Goal: Task Accomplishment & Management: Manage account settings

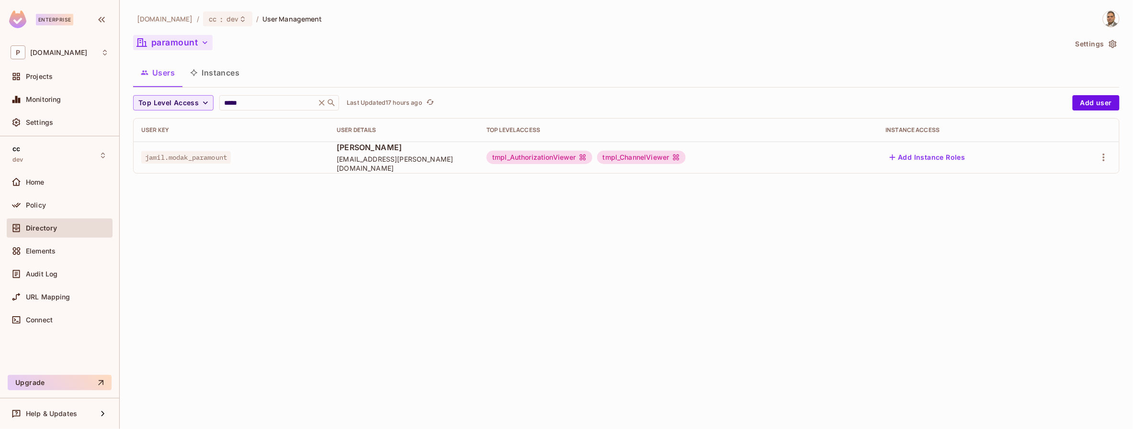
click at [205, 42] on icon "button" at bounding box center [205, 43] width 10 height 10
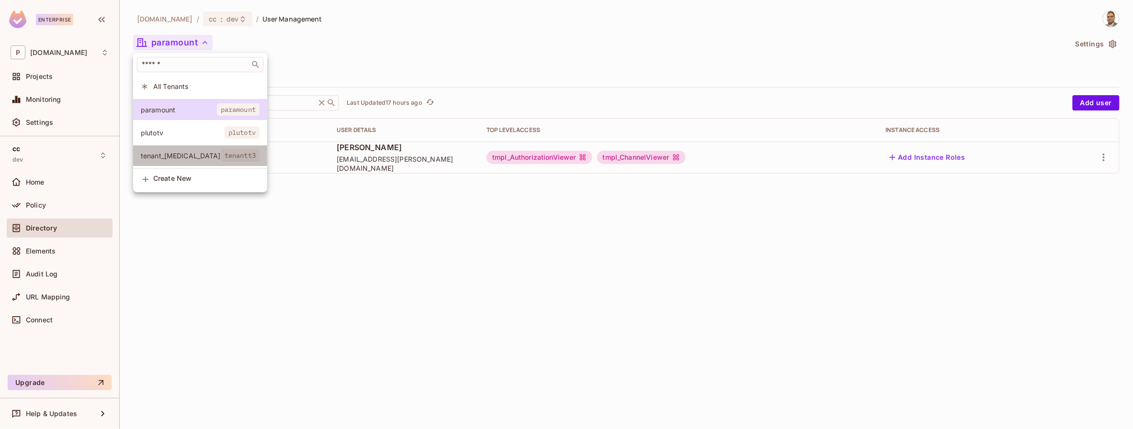
click at [167, 152] on span "tenant_[MEDICAL_DATA]" at bounding box center [181, 155] width 80 height 9
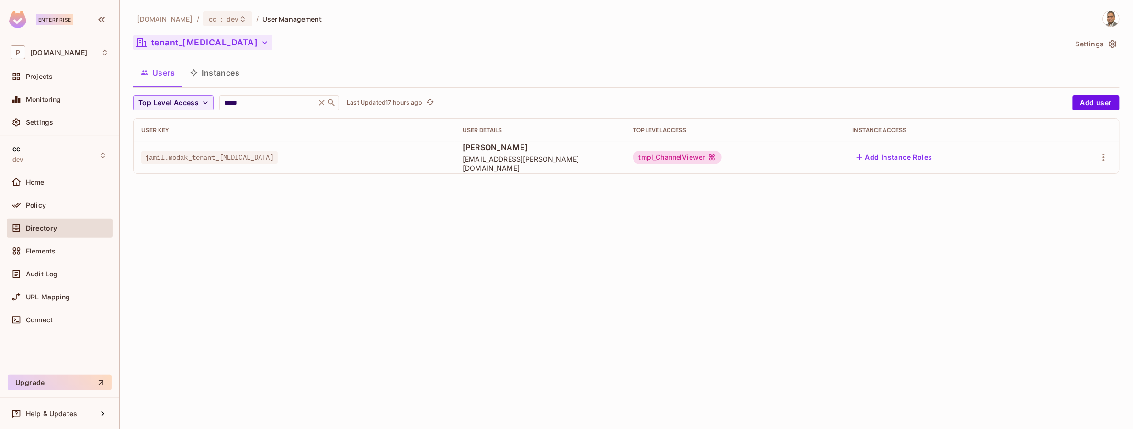
click at [169, 45] on button "tenant_[MEDICAL_DATA]" at bounding box center [202, 42] width 139 height 15
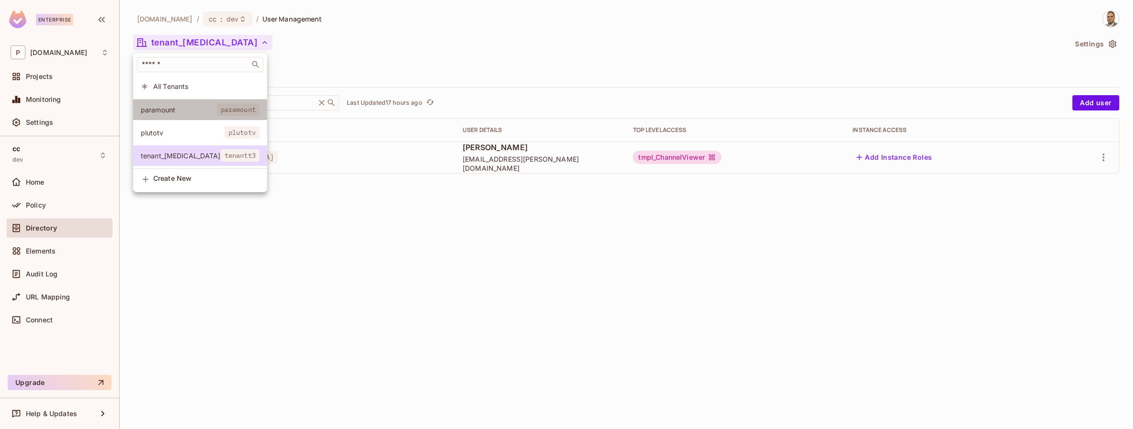
click at [169, 112] on span "paramount" at bounding box center [179, 109] width 76 height 9
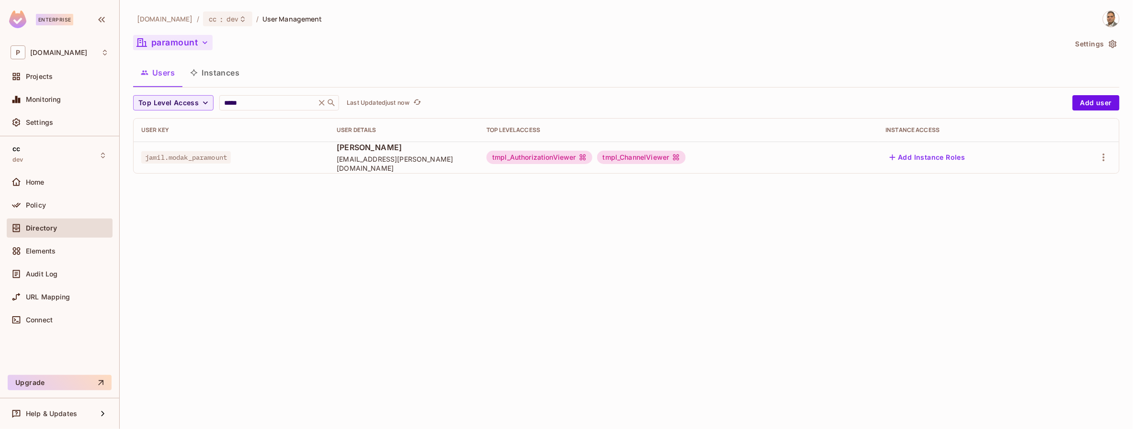
click at [174, 44] on button "paramount" at bounding box center [172, 42] width 79 height 15
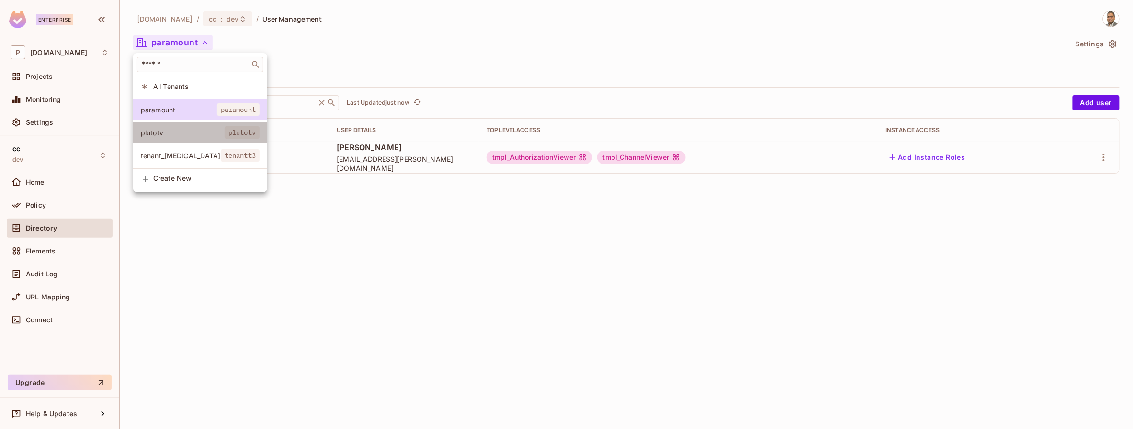
click at [178, 130] on span "plutotv" at bounding box center [183, 132] width 84 height 9
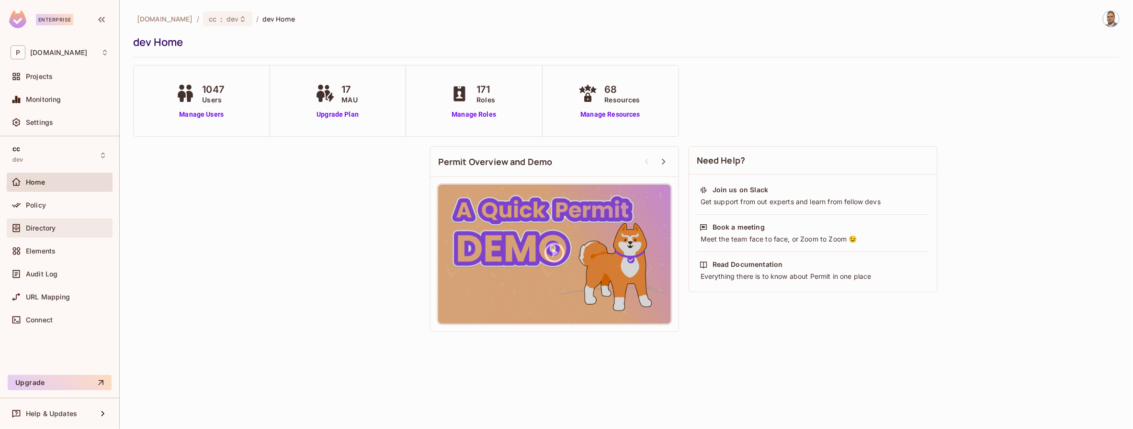
click at [45, 226] on span "Directory" at bounding box center [41, 229] width 30 height 8
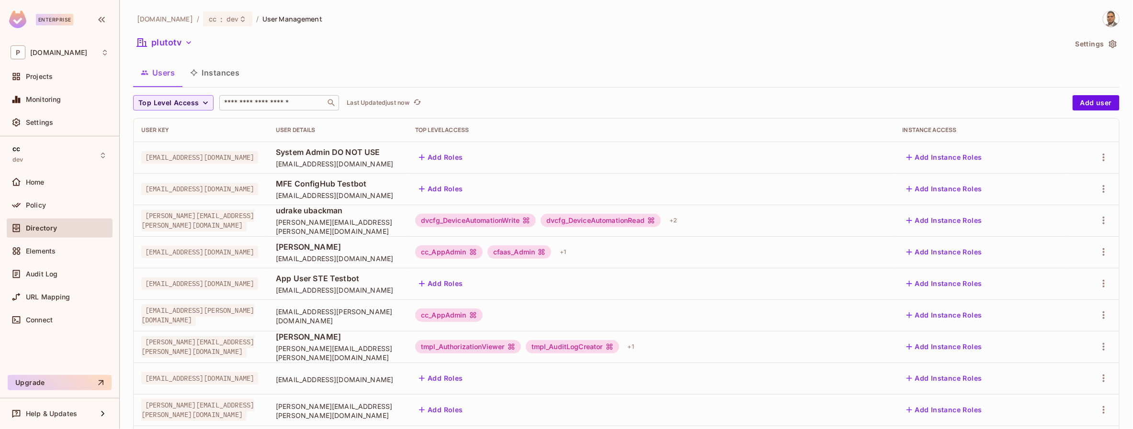
click at [246, 106] on input "text" at bounding box center [272, 103] width 101 height 10
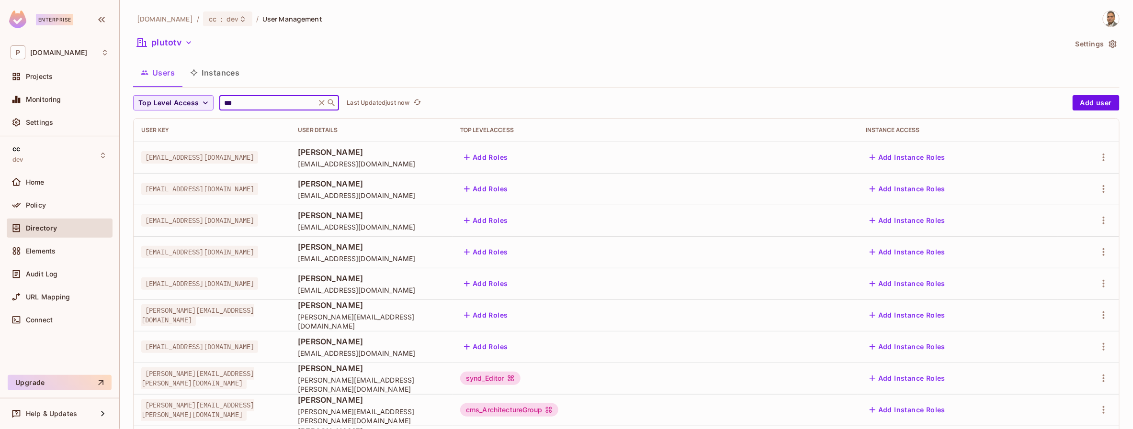
type input "*****"
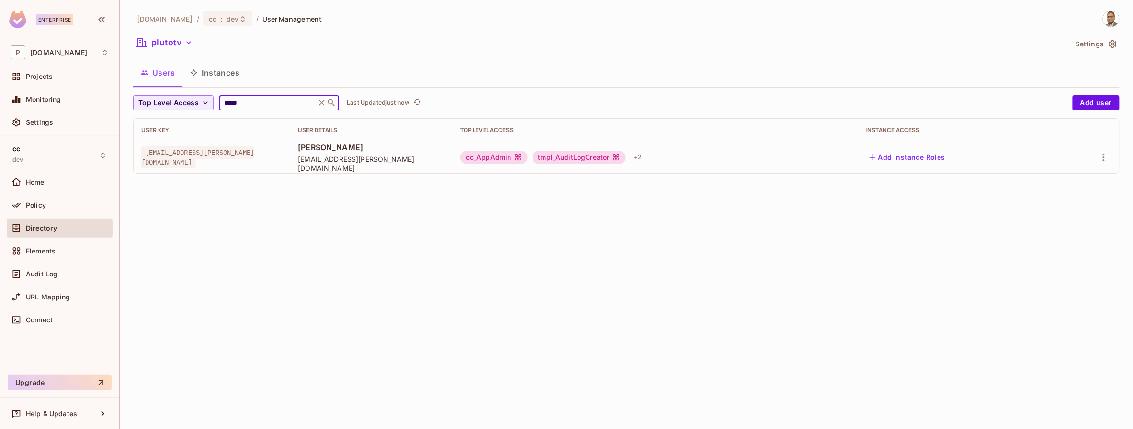
click at [297, 236] on div "pluto.tv / cc : dev / User Management plutotv Settings Users Instances Top Leve…" at bounding box center [626, 214] width 1013 height 429
click at [192, 43] on icon "button" at bounding box center [189, 43] width 10 height 10
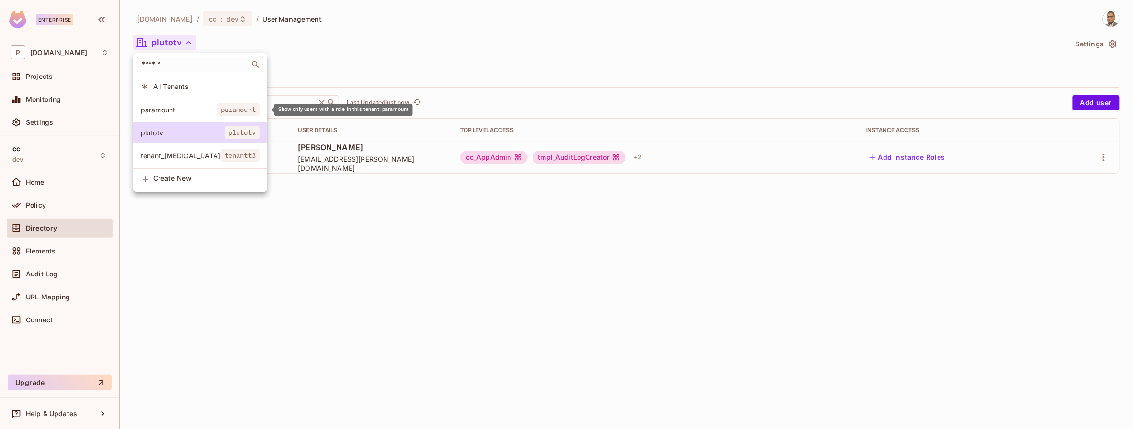
click at [187, 108] on span "paramount" at bounding box center [179, 109] width 76 height 9
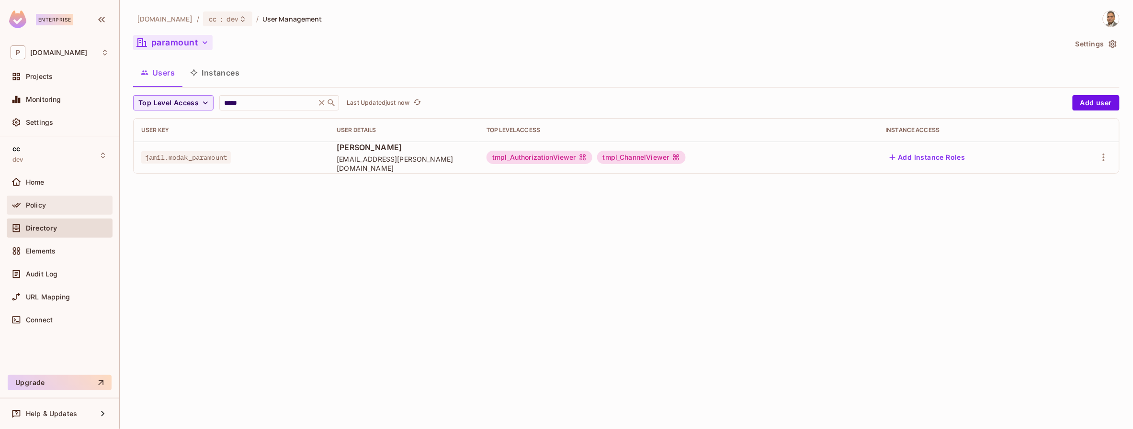
click at [36, 207] on span "Policy" at bounding box center [36, 206] width 20 height 8
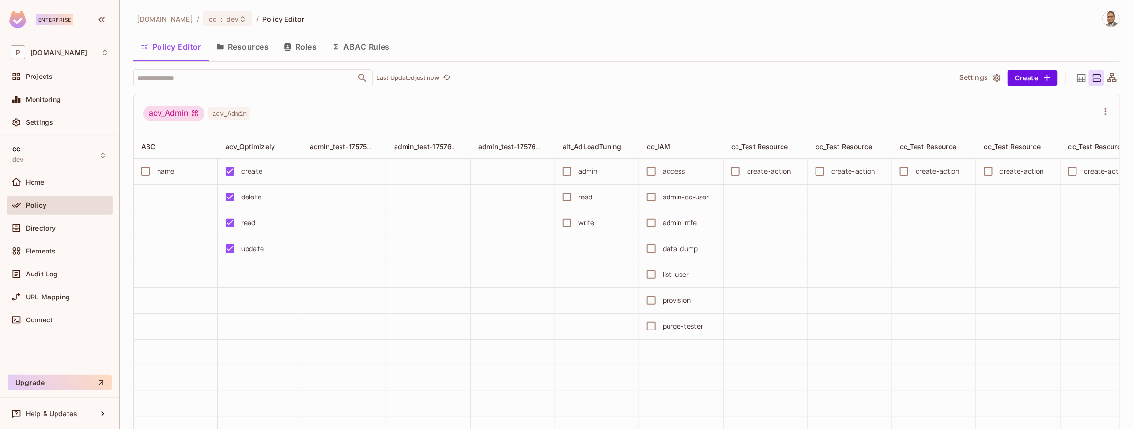
click at [309, 48] on button "Roles" at bounding box center [300, 47] width 48 height 24
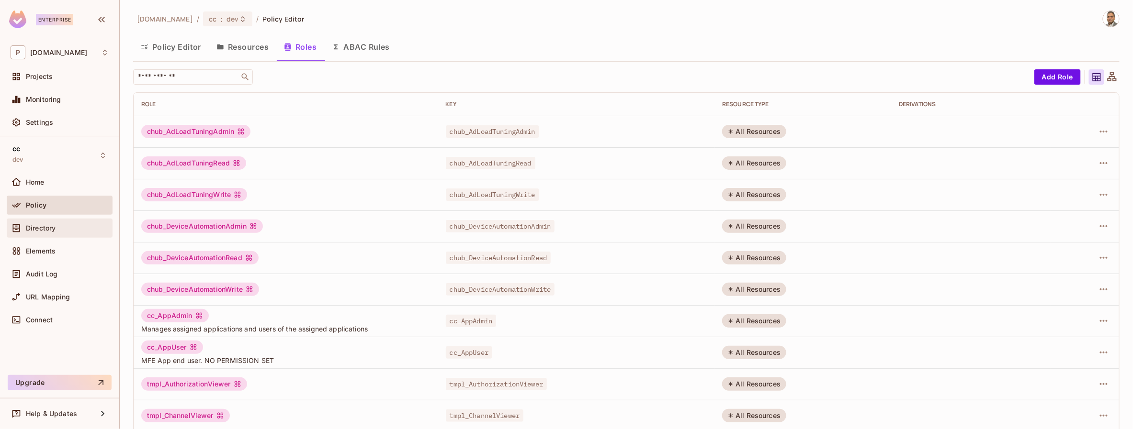
click at [47, 227] on span "Directory" at bounding box center [41, 229] width 30 height 8
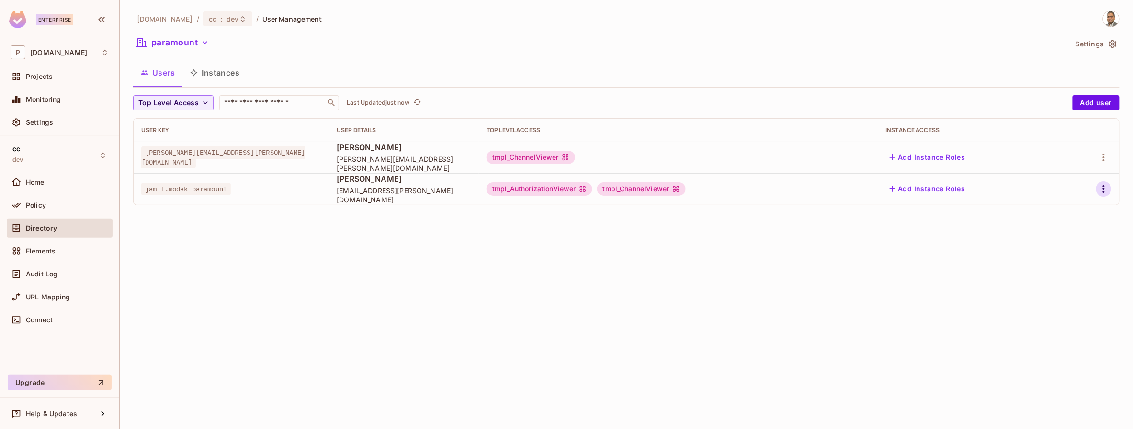
click at [1107, 189] on icon "button" at bounding box center [1103, 188] width 11 height 11
click at [1070, 233] on div "Edit Attributes" at bounding box center [1070, 233] width 47 height 10
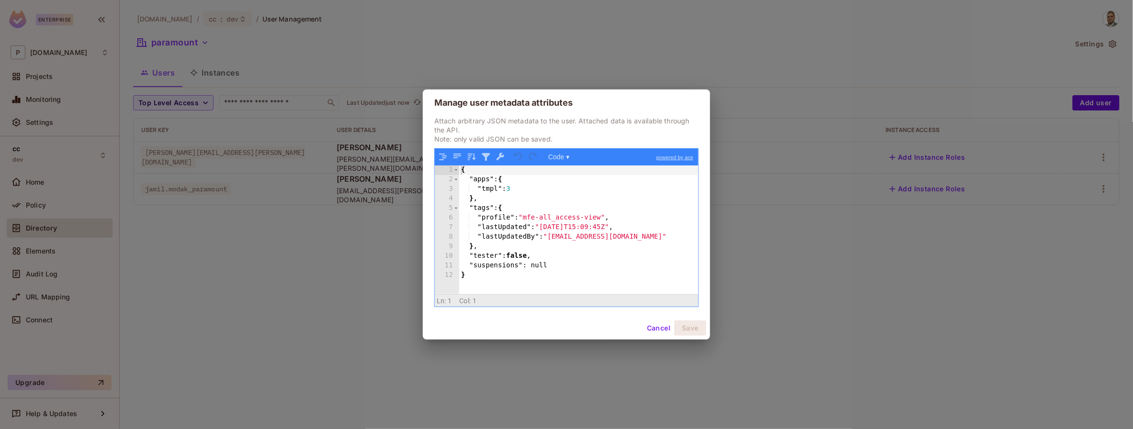
click at [663, 330] on button "Cancel" at bounding box center [658, 328] width 31 height 15
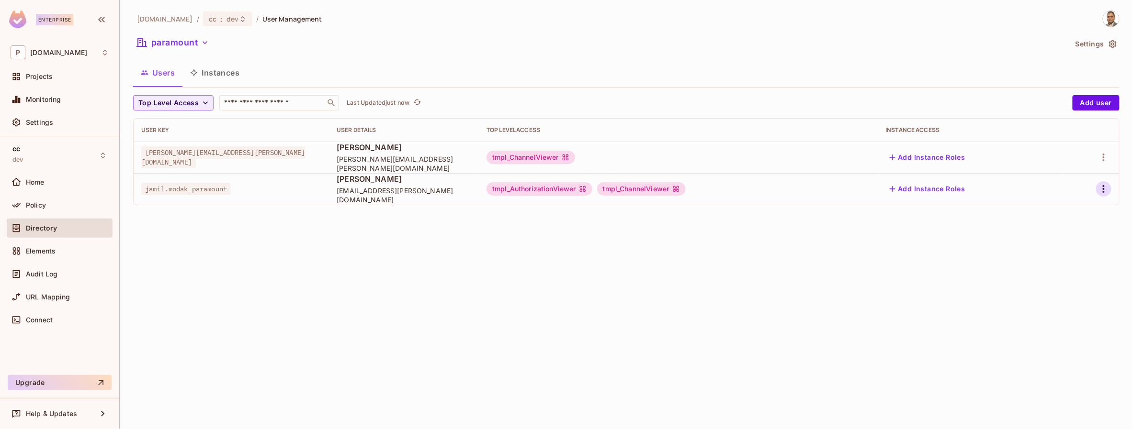
click at [1104, 191] on icon "button" at bounding box center [1103, 188] width 11 height 11
click at [1067, 211] on li "Edit" at bounding box center [1062, 211] width 85 height 21
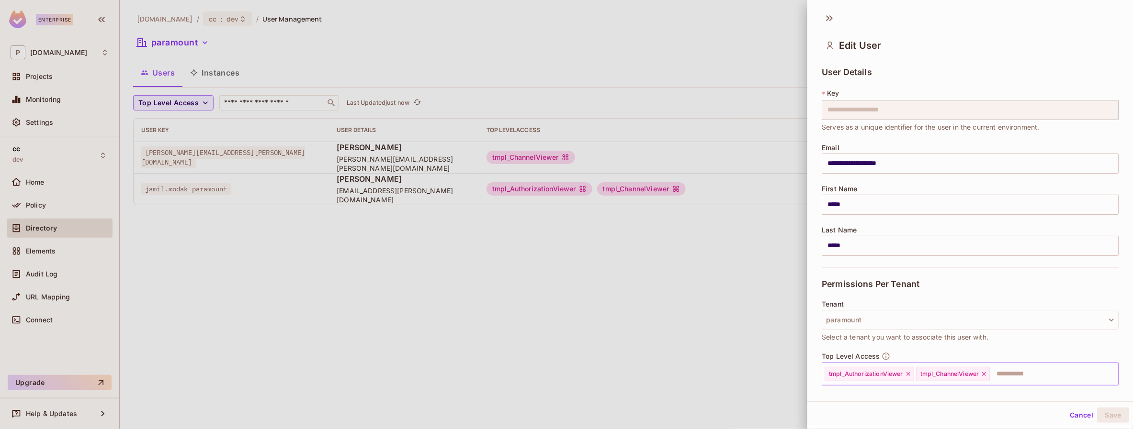
click at [987, 373] on icon at bounding box center [983, 374] width 7 height 7
click at [1105, 413] on button "Save" at bounding box center [1113, 415] width 32 height 15
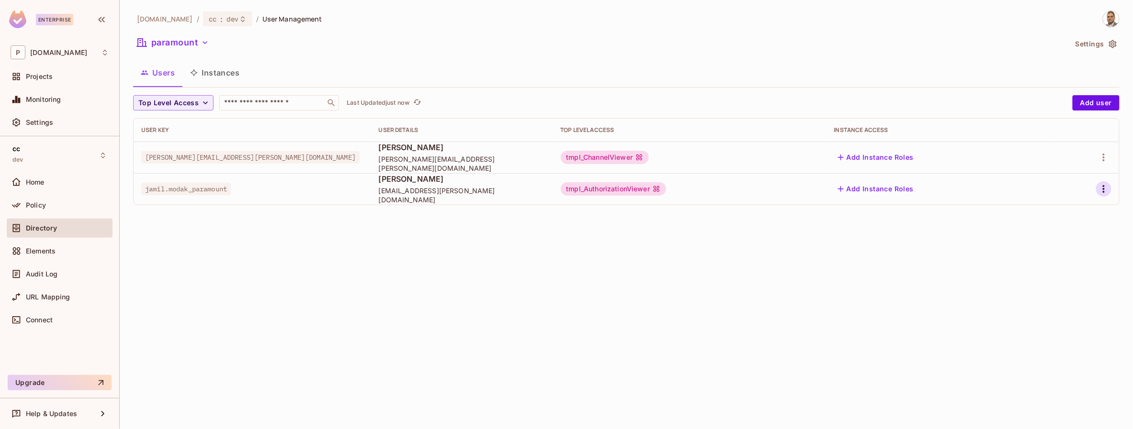
click at [1101, 188] on icon "button" at bounding box center [1103, 188] width 11 height 11
drag, startPoint x: 1062, startPoint y: 235, endPoint x: 966, endPoint y: 231, distance: 96.8
click at [966, 231] on div "Edit Edit Attributes Delete User" at bounding box center [566, 214] width 1133 height 429
click at [1049, 210] on div "Edit" at bounding box center [1053, 212] width 13 height 10
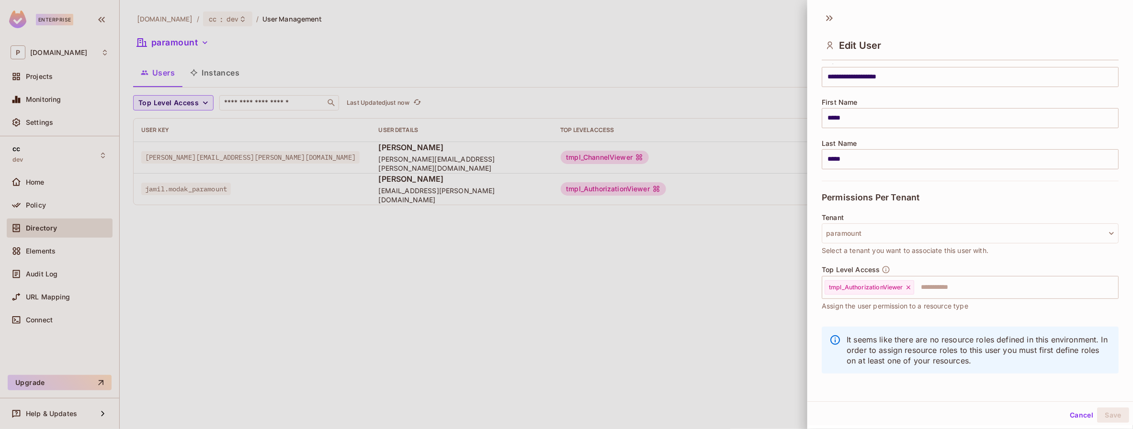
scroll to position [88, 0]
click at [1107, 230] on icon "button" at bounding box center [1111, 232] width 10 height 10
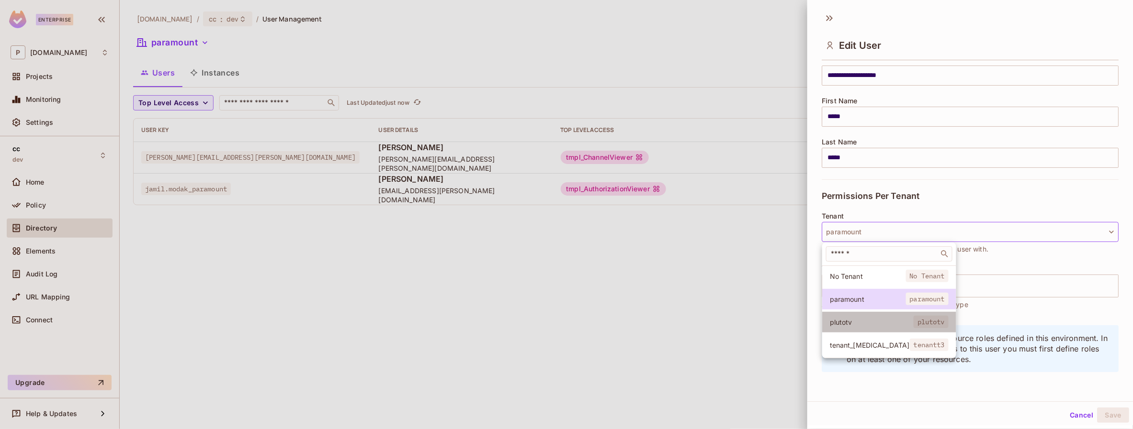
click at [846, 323] on span "plutotv" at bounding box center [872, 322] width 84 height 9
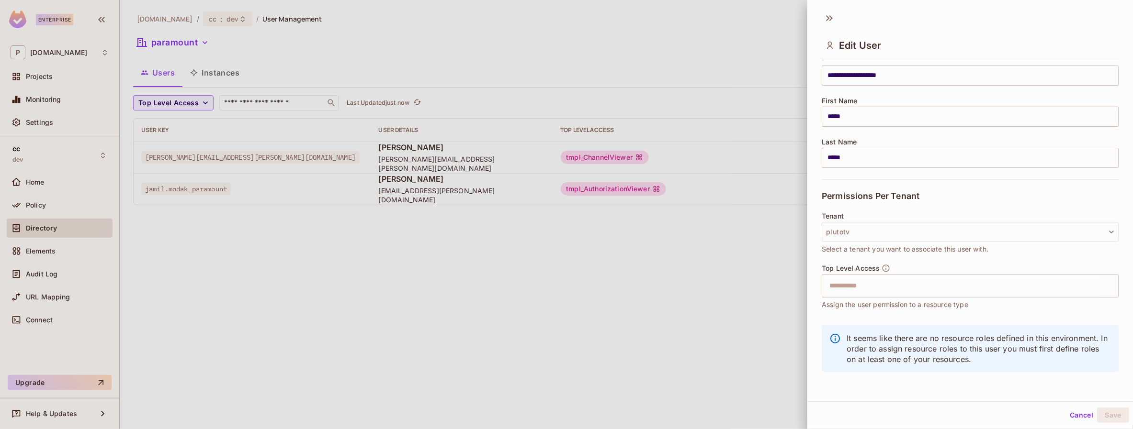
click at [686, 260] on div at bounding box center [566, 214] width 1133 height 429
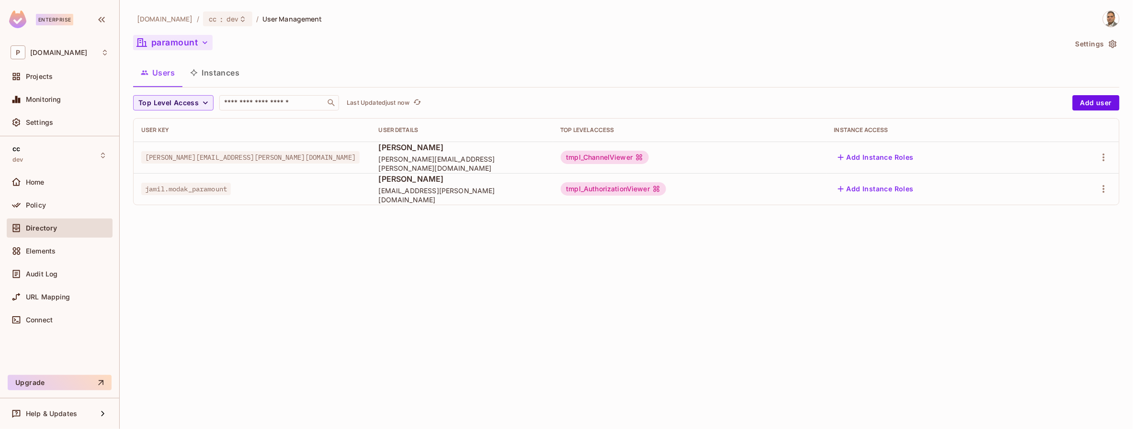
click at [181, 43] on button "paramount" at bounding box center [172, 42] width 79 height 15
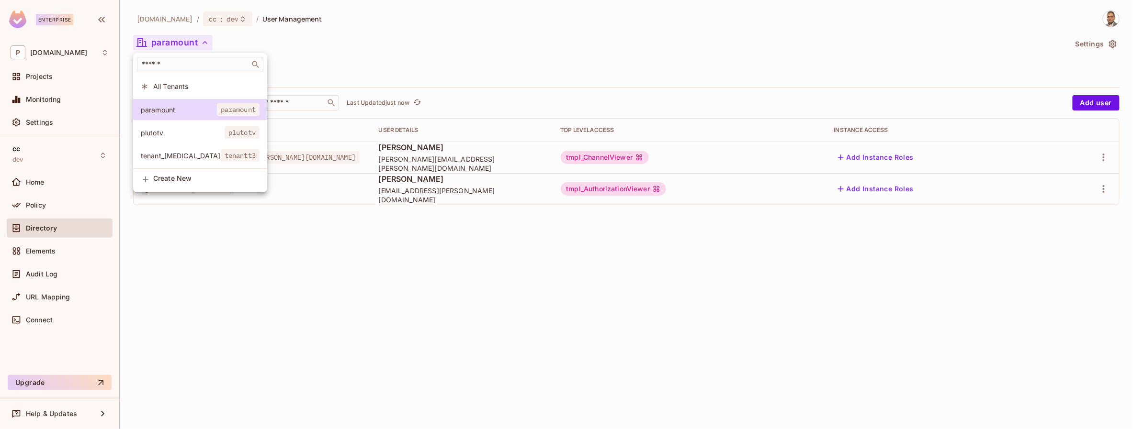
click at [174, 132] on span "plutotv" at bounding box center [183, 132] width 84 height 9
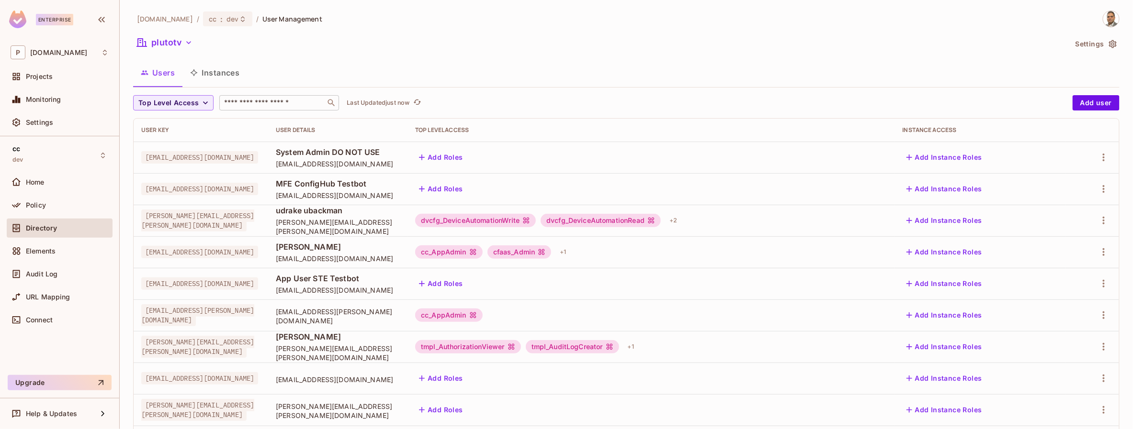
click at [250, 105] on input "text" at bounding box center [272, 103] width 101 height 10
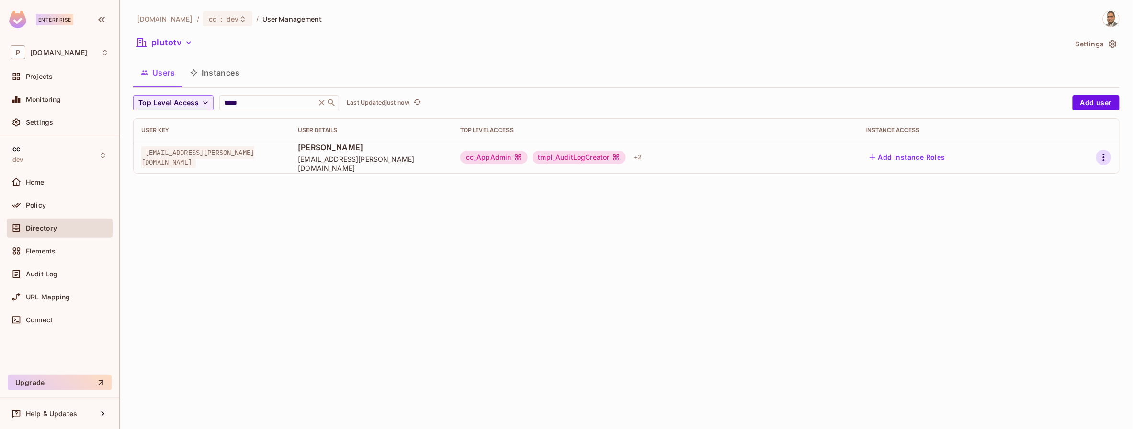
click at [1108, 160] on icon "button" at bounding box center [1103, 157] width 11 height 11
click at [1061, 180] on span "Edit" at bounding box center [1053, 179] width 19 height 15
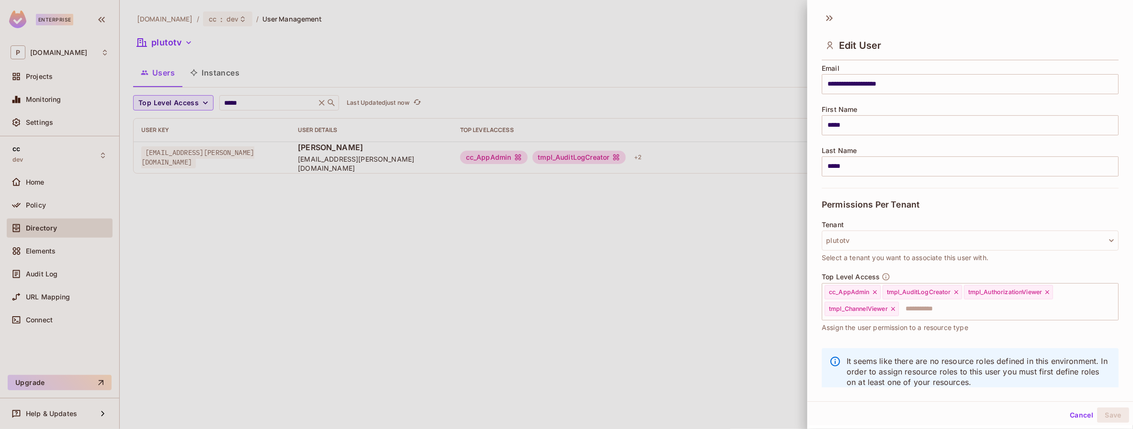
scroll to position [102, 0]
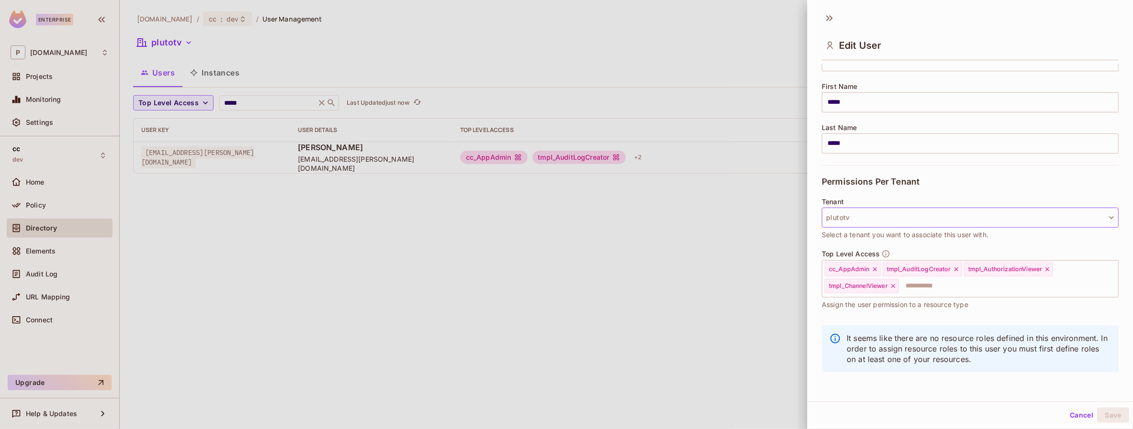
click at [1110, 218] on icon "button" at bounding box center [1111, 217] width 5 height 3
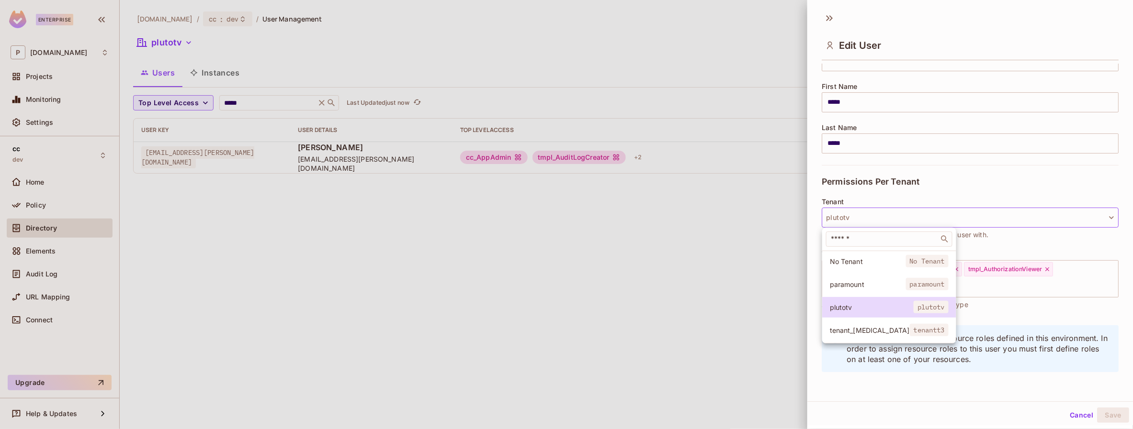
click at [850, 282] on span "paramount" at bounding box center [868, 284] width 76 height 9
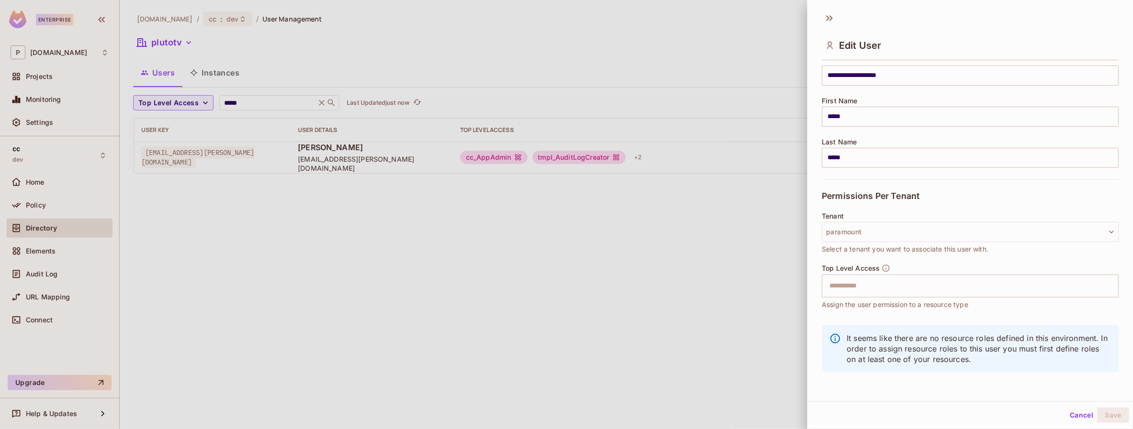
scroll to position [89, 0]
click at [878, 285] on input "text" at bounding box center [961, 286] width 276 height 19
click at [810, 281] on div "**********" at bounding box center [970, 226] width 326 height 324
click at [1080, 415] on button "Cancel" at bounding box center [1081, 415] width 31 height 15
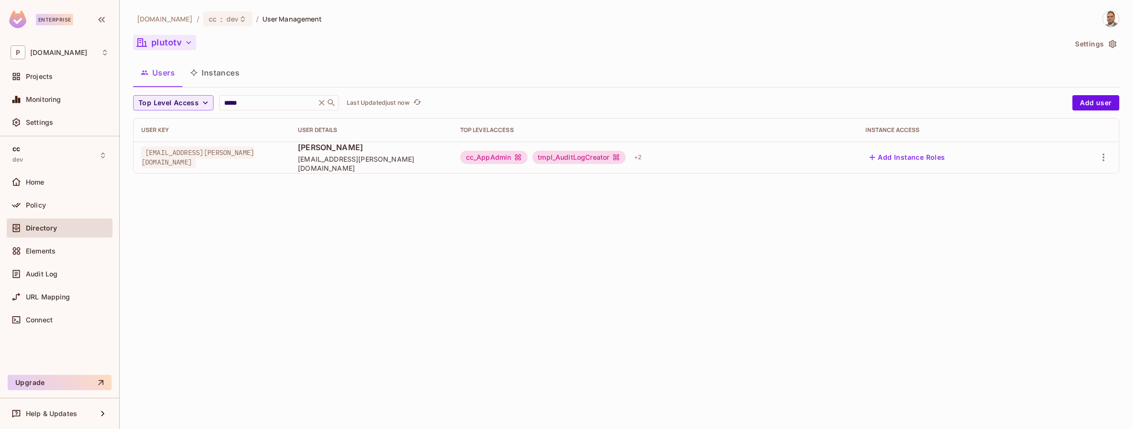
click at [172, 45] on button "plutotv" at bounding box center [164, 42] width 63 height 15
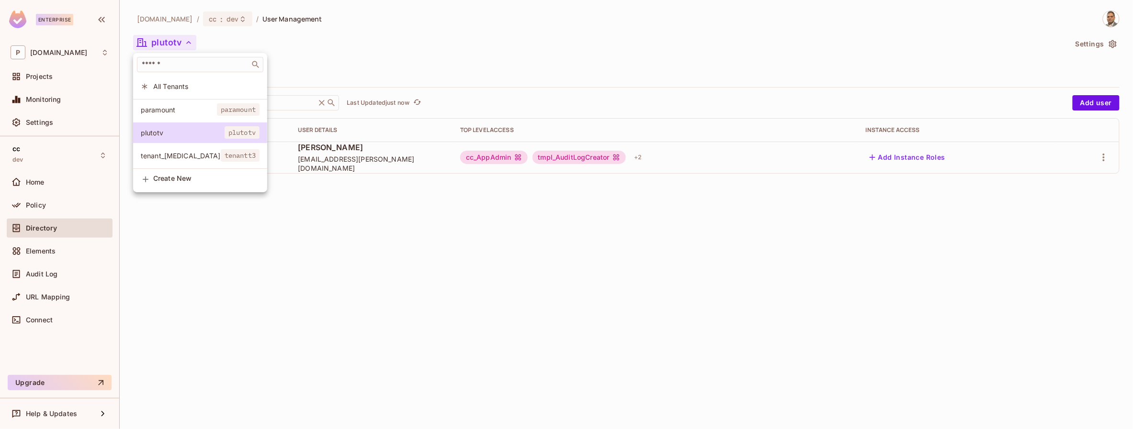
click at [174, 112] on span "paramount" at bounding box center [179, 109] width 76 height 9
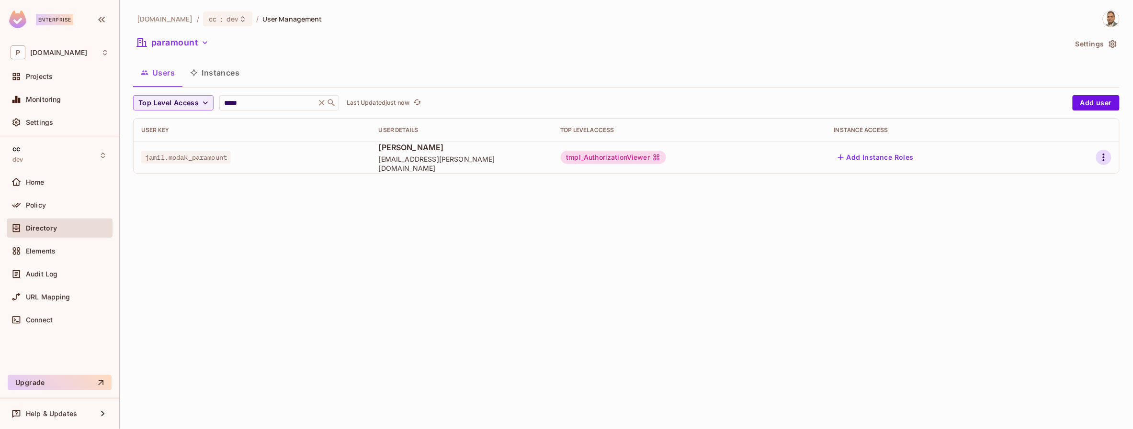
click at [1105, 158] on icon "button" at bounding box center [1103, 157] width 11 height 11
click at [1053, 177] on div "Edit" at bounding box center [1053, 180] width 13 height 10
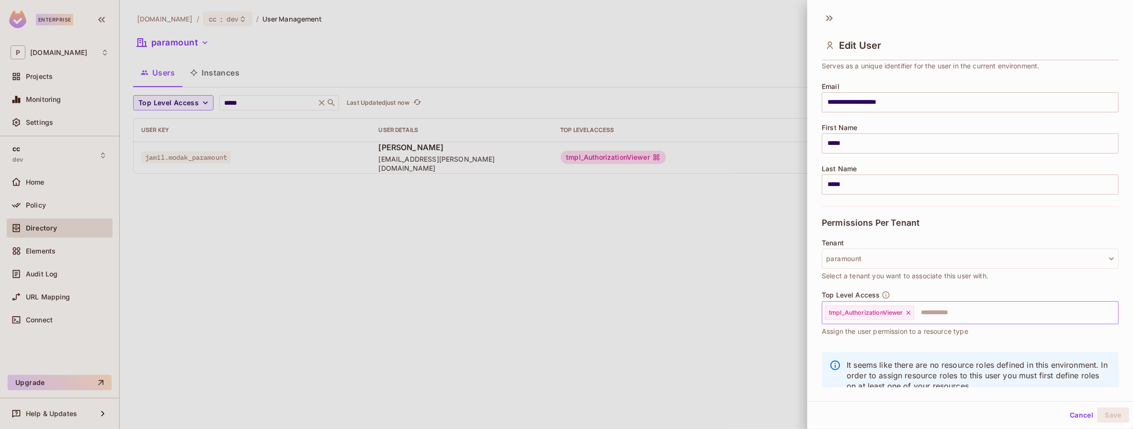
scroll to position [64, 0]
click at [391, 243] on div at bounding box center [566, 214] width 1133 height 429
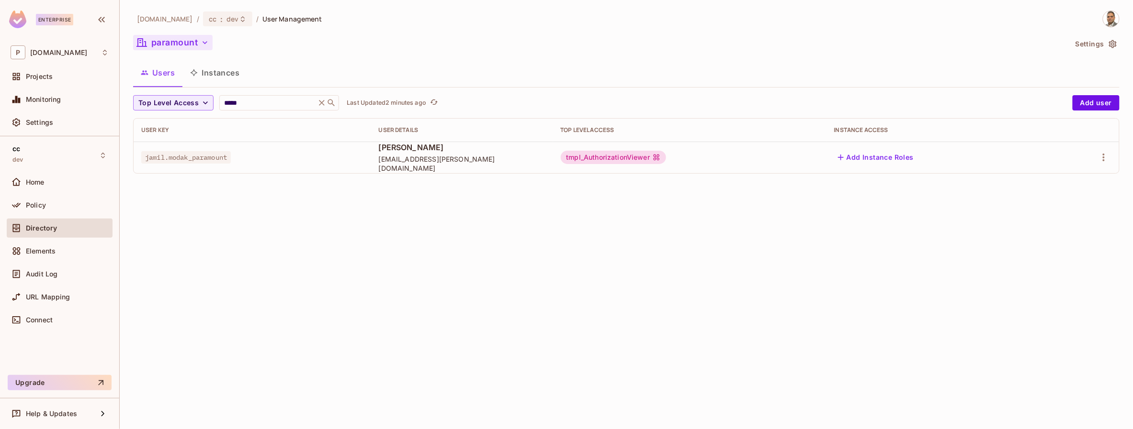
click at [186, 46] on button "paramount" at bounding box center [172, 42] width 79 height 15
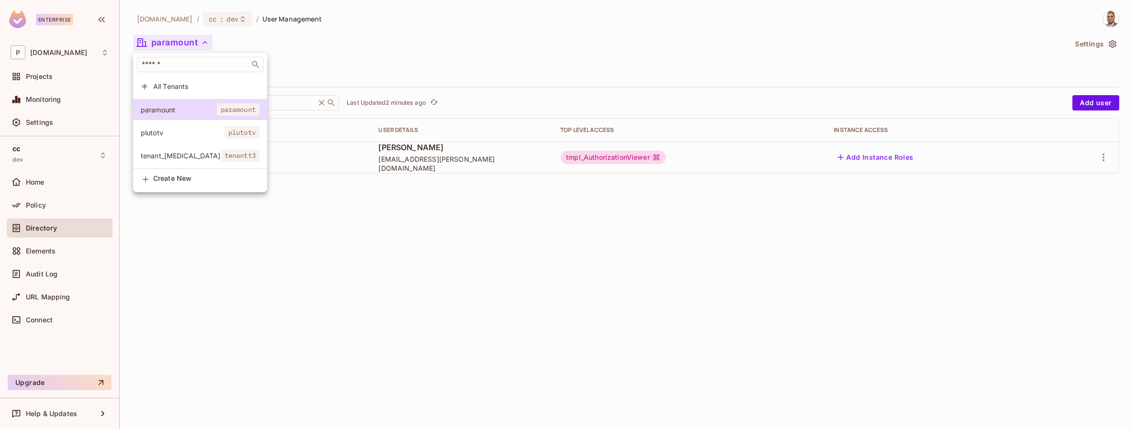
click at [162, 133] on span "plutotv" at bounding box center [183, 132] width 84 height 9
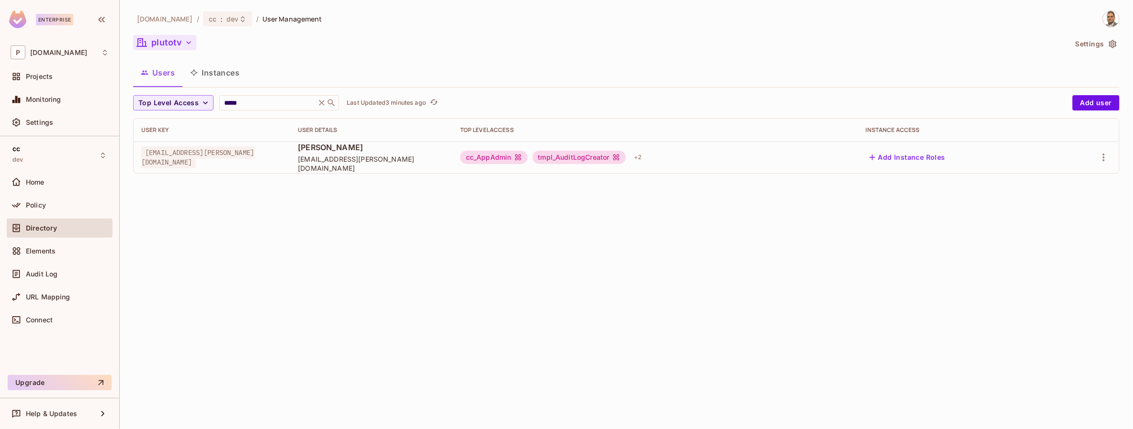
click at [171, 44] on button "plutotv" at bounding box center [164, 42] width 63 height 15
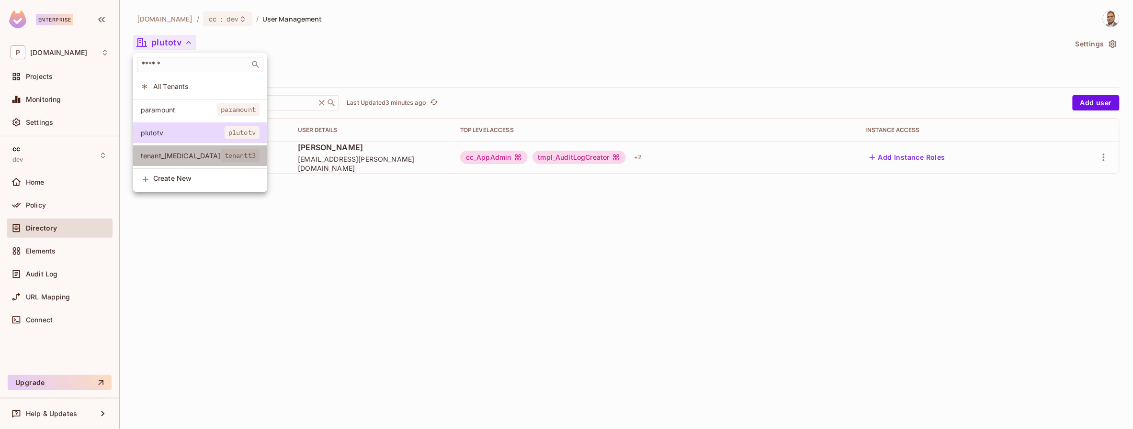
click at [167, 156] on span "tenant_[MEDICAL_DATA]" at bounding box center [181, 155] width 80 height 9
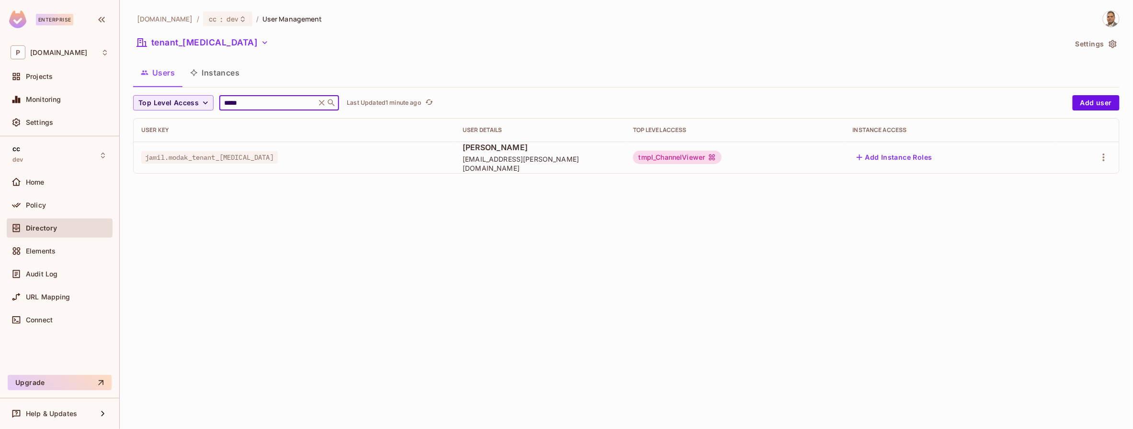
click at [244, 100] on input "*****" at bounding box center [267, 103] width 91 height 10
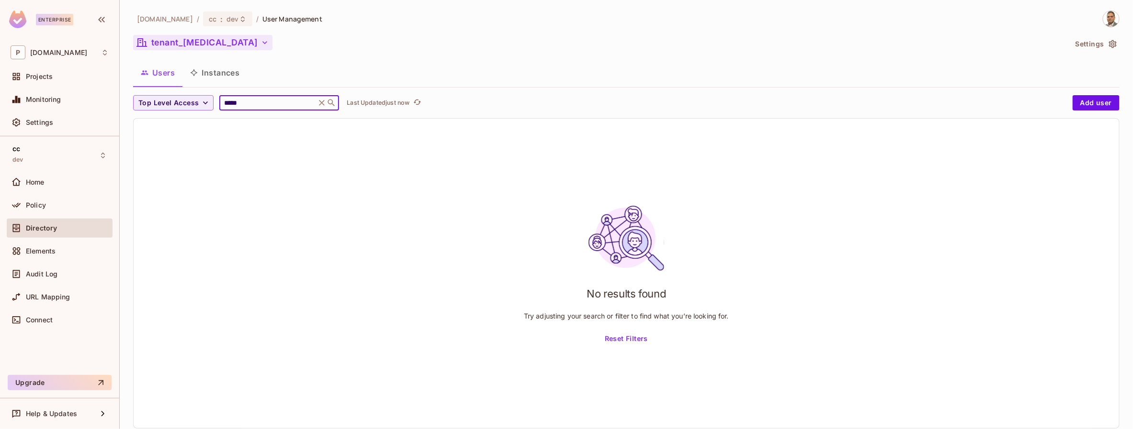
click at [170, 45] on button "tenant_[MEDICAL_DATA]" at bounding box center [202, 42] width 139 height 15
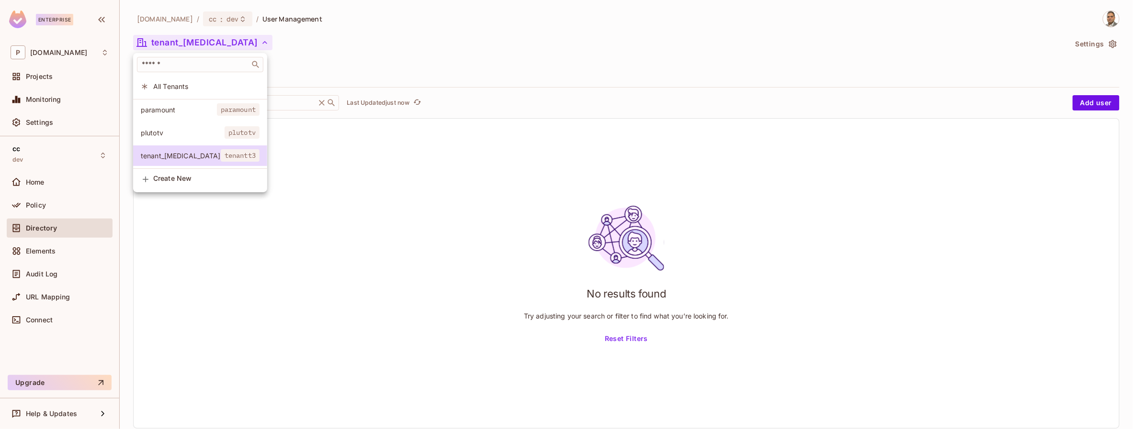
click at [168, 129] on span "plutotv" at bounding box center [183, 132] width 84 height 9
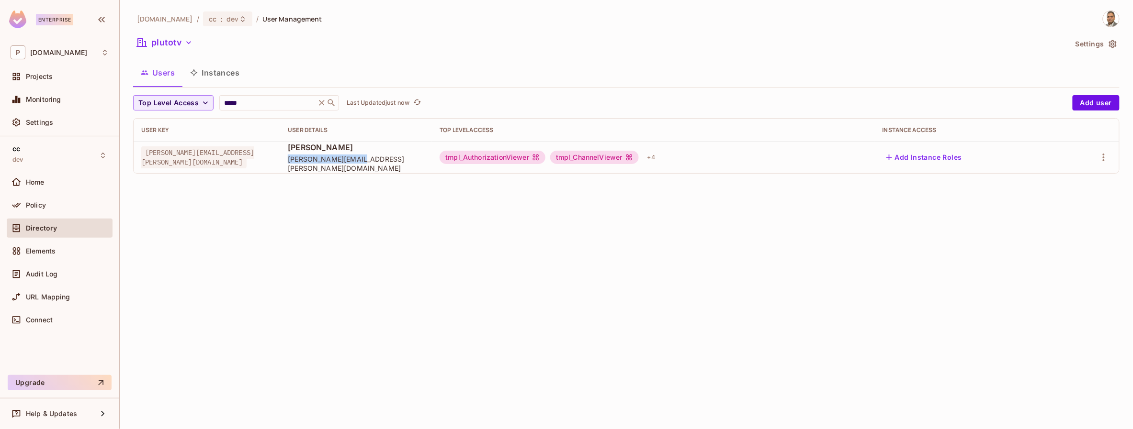
drag, startPoint x: 392, startPoint y: 162, endPoint x: 320, endPoint y: 169, distance: 72.1
click at [319, 164] on td "Chuck Chau chuck.chau@pluto.tv" at bounding box center [356, 158] width 152 height 32
copy span "chuck.chau@pluto.tv"
click at [189, 42] on icon "button" at bounding box center [189, 43] width 10 height 10
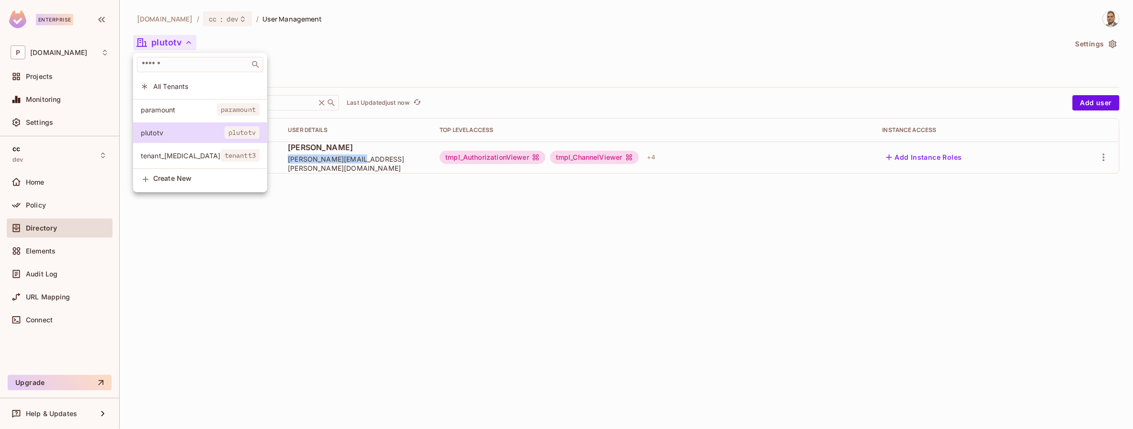
click at [168, 110] on span "paramount" at bounding box center [179, 109] width 76 height 9
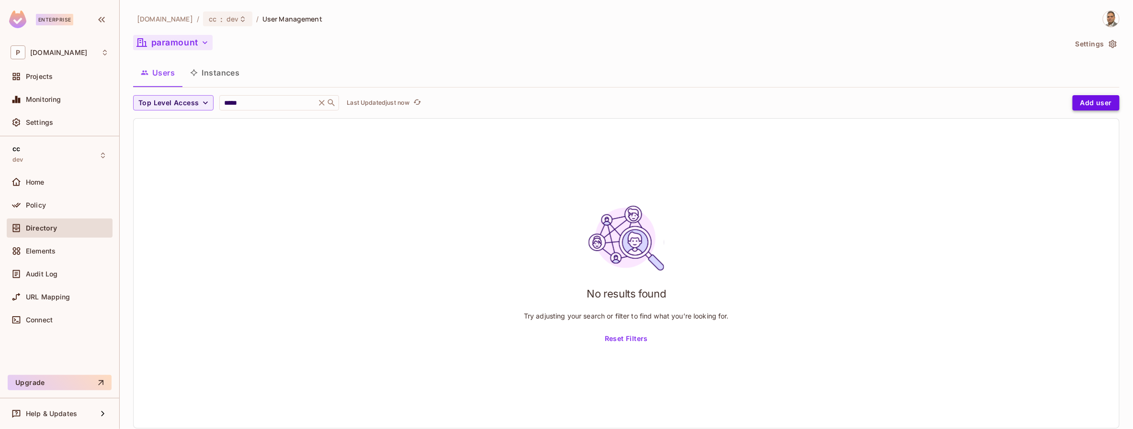
click at [1092, 107] on button "Add user" at bounding box center [1095, 102] width 47 height 15
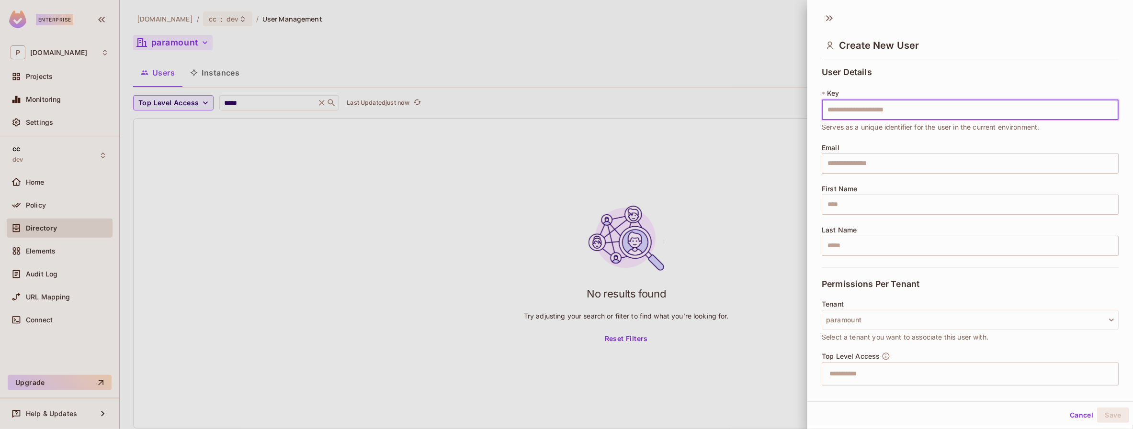
click at [1081, 416] on button "Cancel" at bounding box center [1081, 415] width 31 height 15
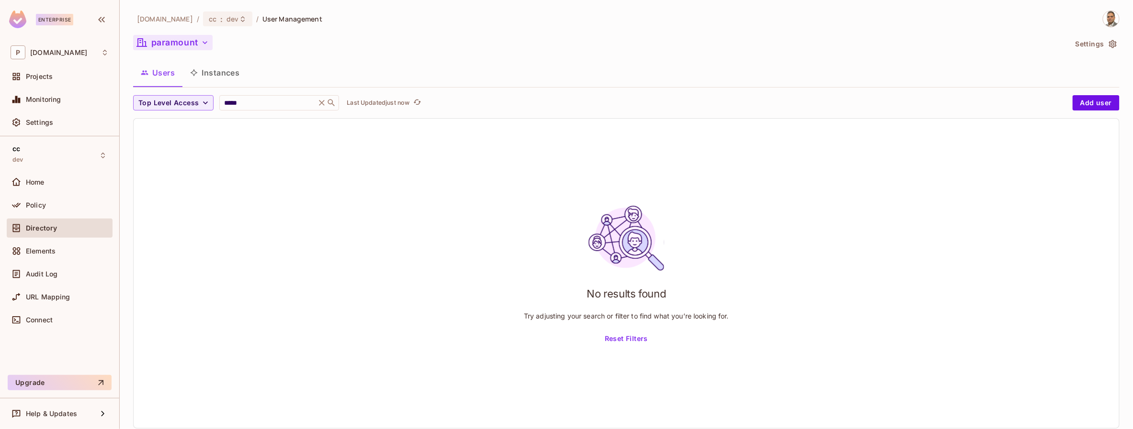
click at [204, 147] on div "No results found Try adjusting your search or filter to find what you’re lookin…" at bounding box center [626, 274] width 985 height 310
click at [180, 44] on button "paramount" at bounding box center [172, 42] width 79 height 15
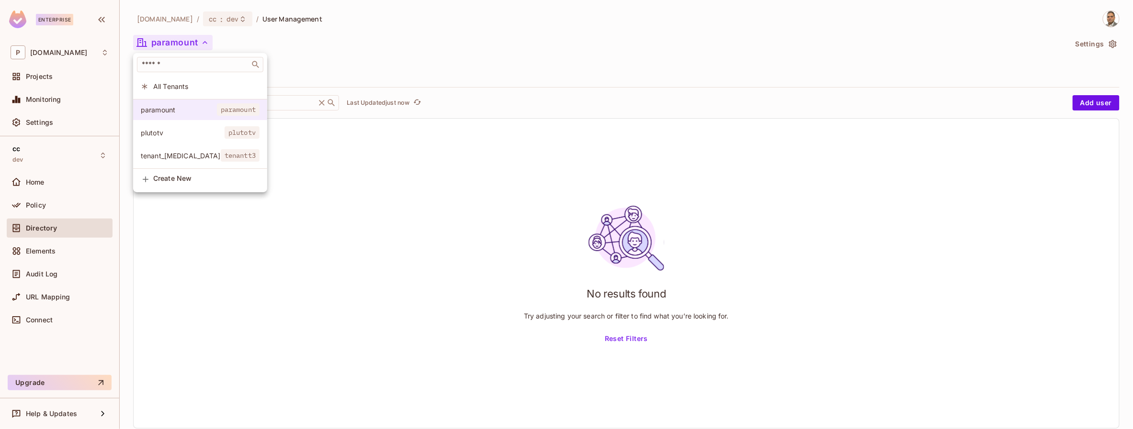
drag, startPoint x: 324, startPoint y: 144, endPoint x: 259, endPoint y: 113, distance: 71.7
click at [323, 143] on div at bounding box center [566, 214] width 1133 height 429
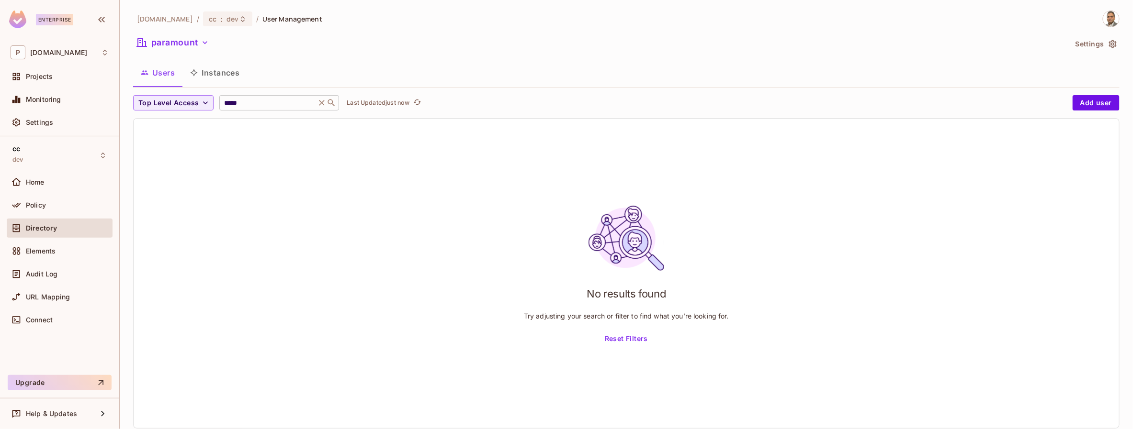
click at [259, 103] on input "*****" at bounding box center [267, 103] width 91 height 10
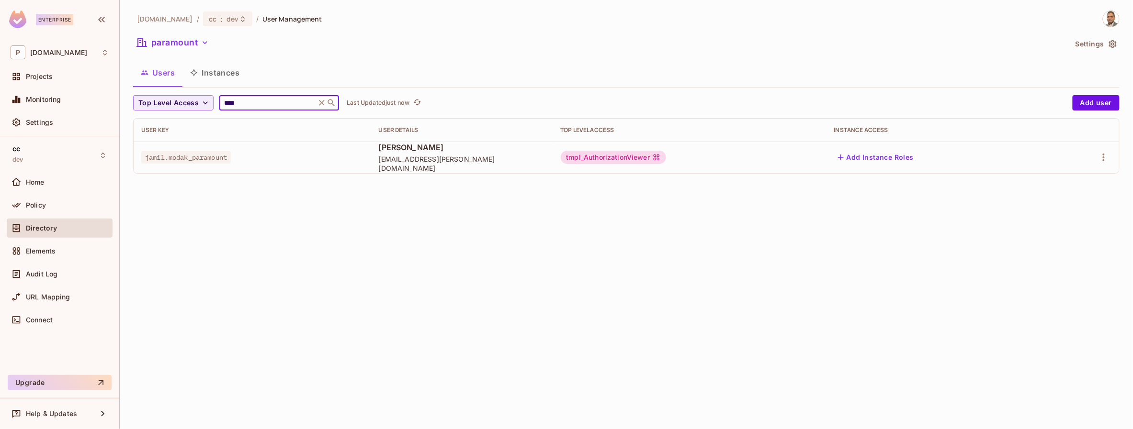
type input "*****"
click at [1101, 158] on icon "button" at bounding box center [1103, 157] width 11 height 11
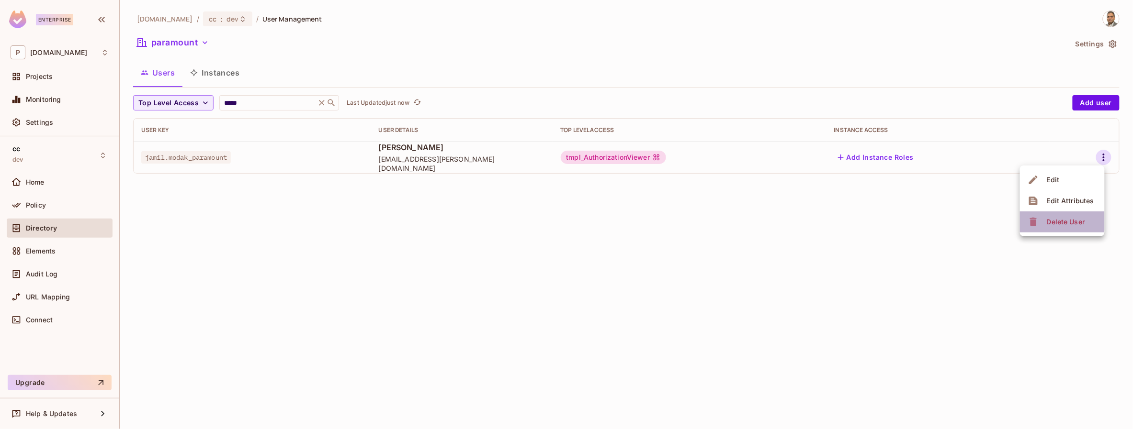
click at [1057, 219] on div "Delete User" at bounding box center [1066, 222] width 38 height 10
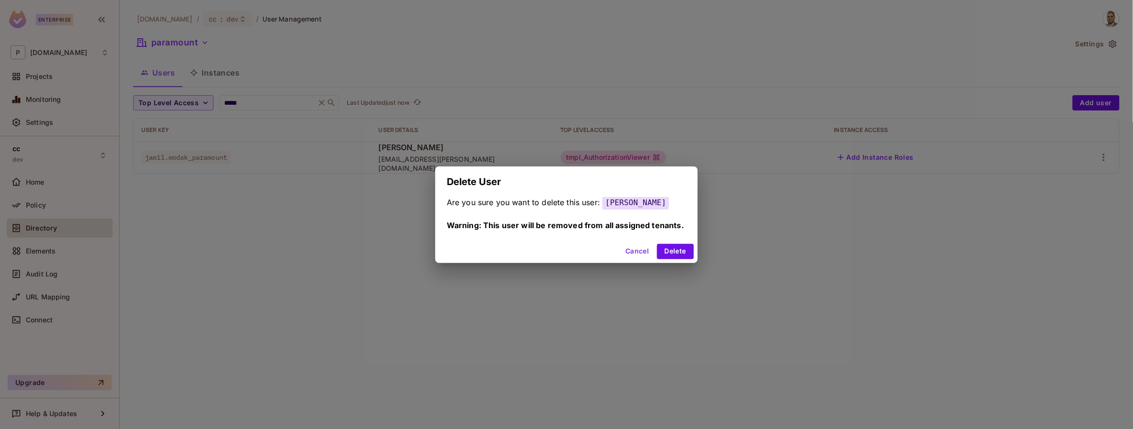
click at [638, 249] on button "Cancel" at bounding box center [636, 251] width 31 height 15
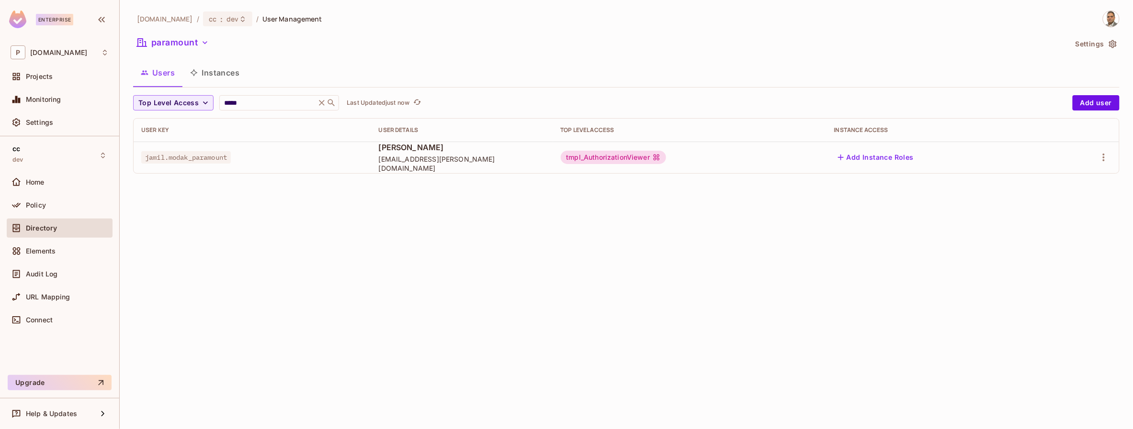
click at [204, 42] on icon "button" at bounding box center [205, 43] width 10 height 10
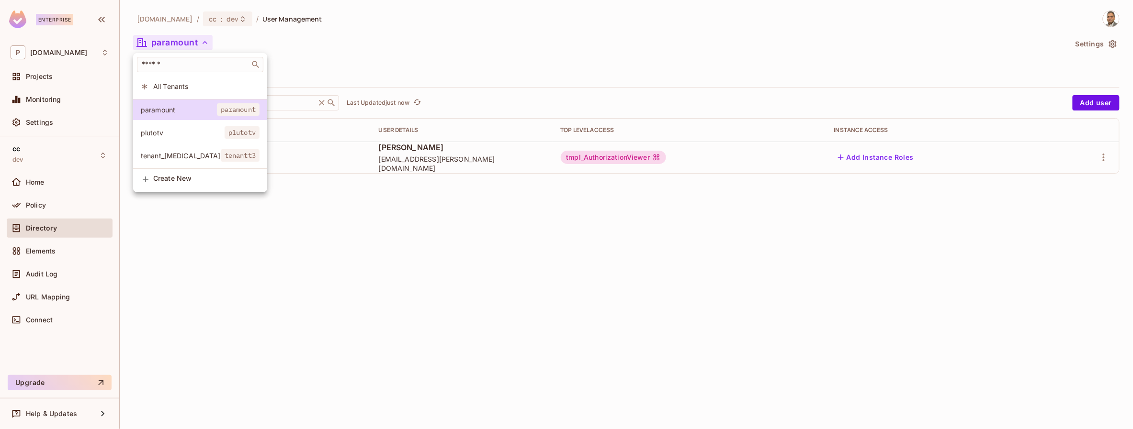
click at [166, 133] on span "plutotv" at bounding box center [183, 132] width 84 height 9
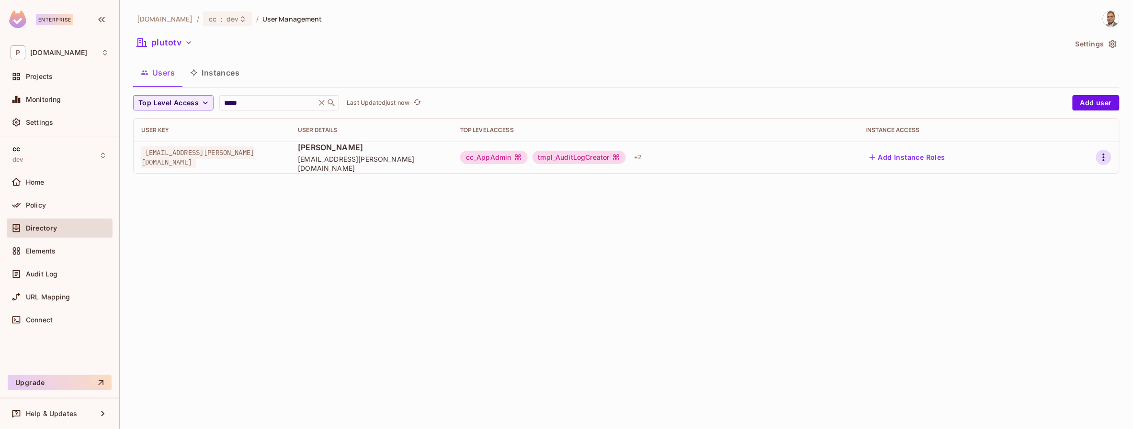
click at [1100, 158] on icon "button" at bounding box center [1103, 157] width 11 height 11
click at [1063, 201] on div "Edit Attributes" at bounding box center [1070, 201] width 47 height 10
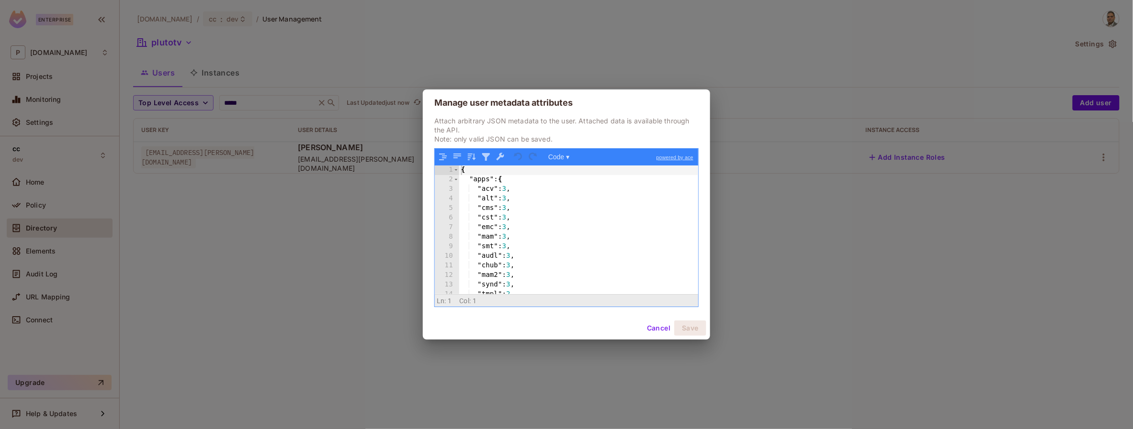
click at [472, 209] on div "{ "apps" : { "acv" : 3 , "alt" : 3 , "cms" : 3 , "cst" : 3 , "emc" : 3 , "mam" …" at bounding box center [578, 240] width 239 height 148
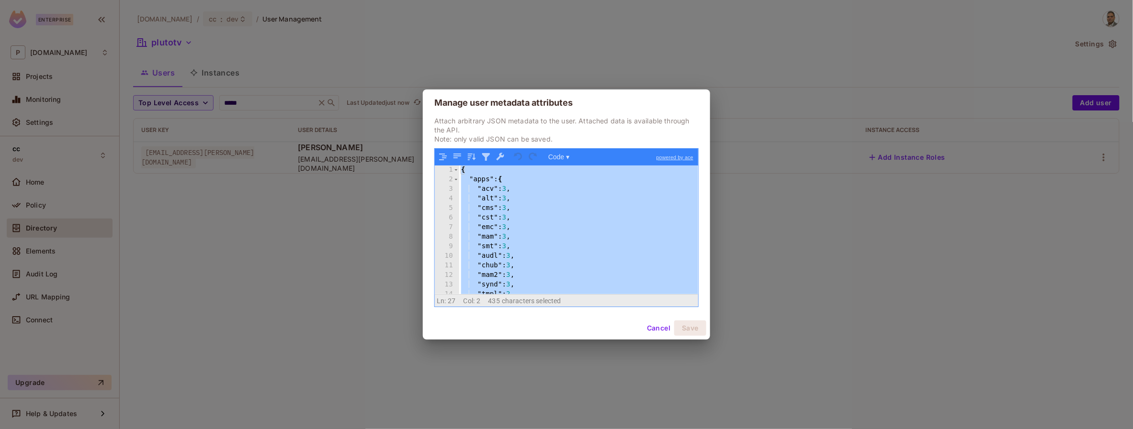
click at [653, 326] on button "Cancel" at bounding box center [658, 328] width 31 height 15
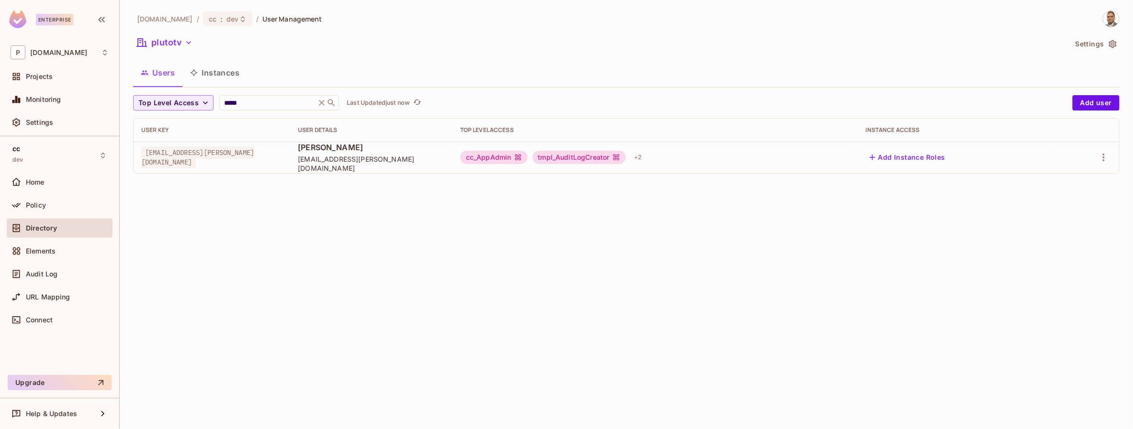
click at [191, 43] on icon "button" at bounding box center [189, 43] width 10 height 10
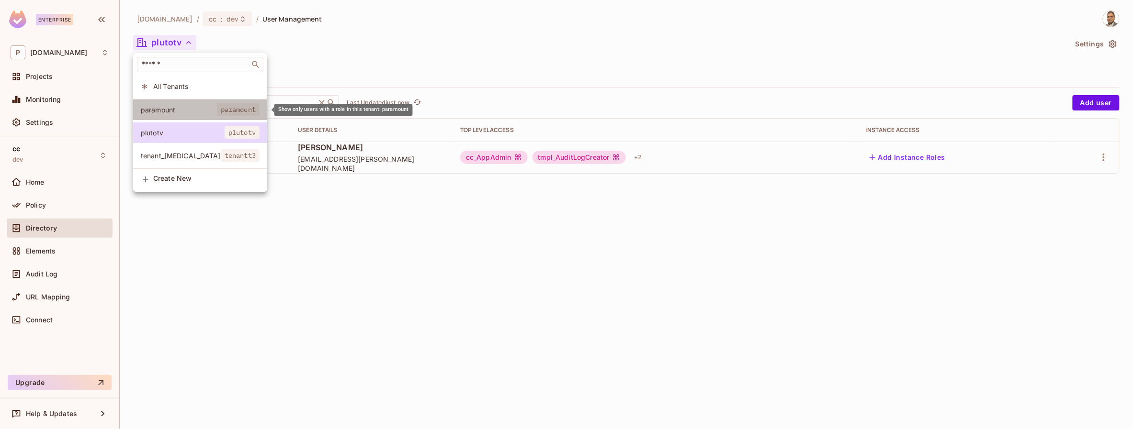
click at [177, 110] on span "paramount" at bounding box center [179, 109] width 76 height 9
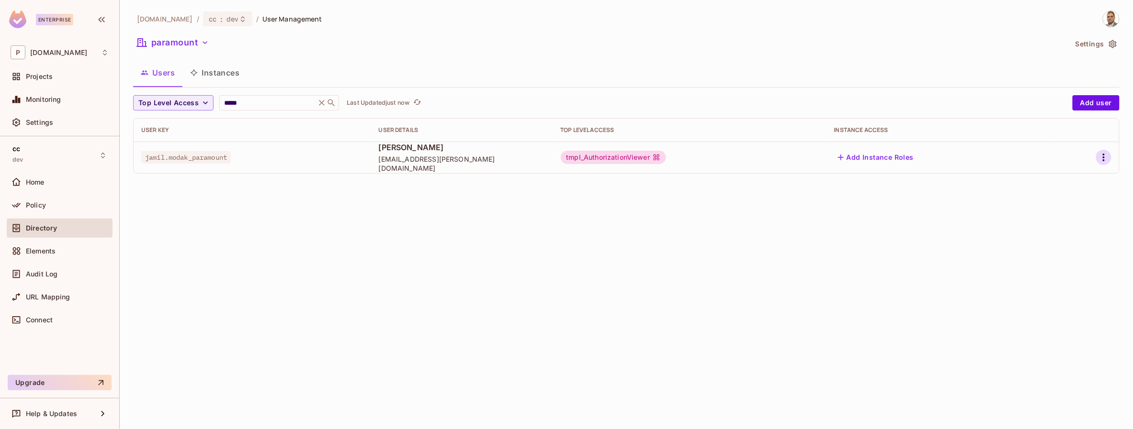
click at [1103, 161] on icon "button" at bounding box center [1104, 158] width 2 height 8
click at [1065, 222] on div "Delete User" at bounding box center [1066, 222] width 38 height 10
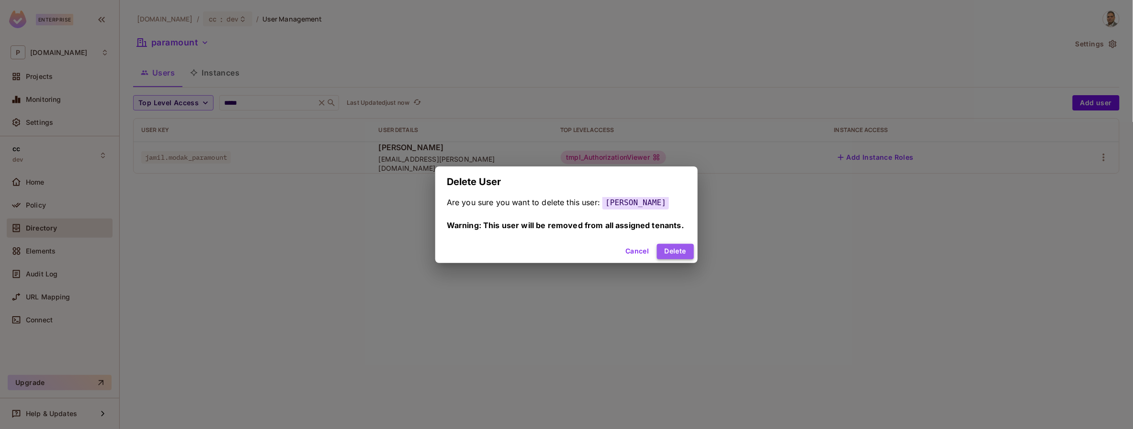
click at [672, 253] on button "Delete" at bounding box center [675, 251] width 37 height 15
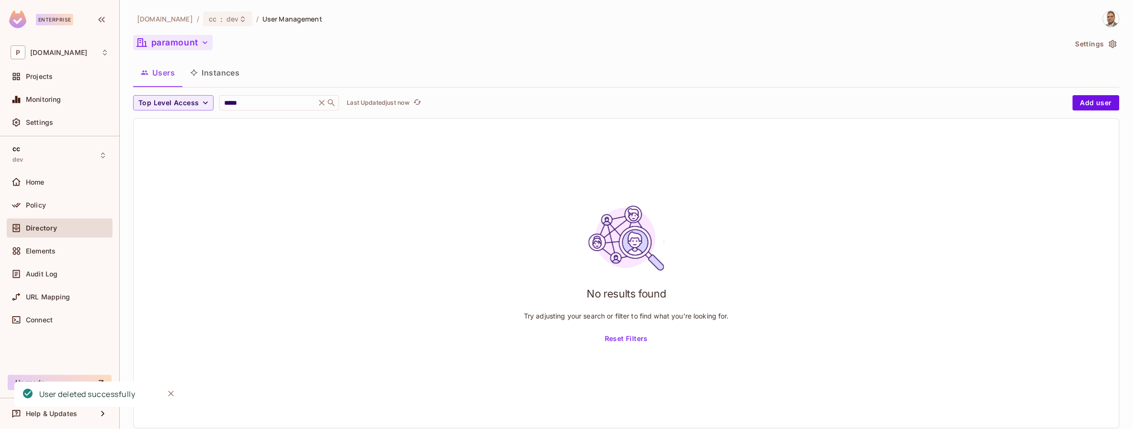
click at [184, 39] on button "paramount" at bounding box center [172, 42] width 79 height 15
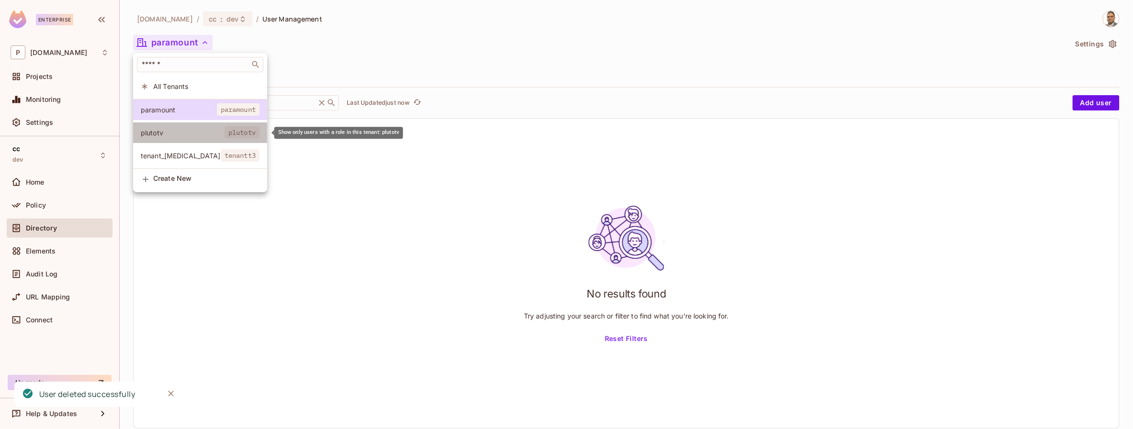
click at [169, 127] on li "plutotv plutotv" at bounding box center [200, 133] width 134 height 21
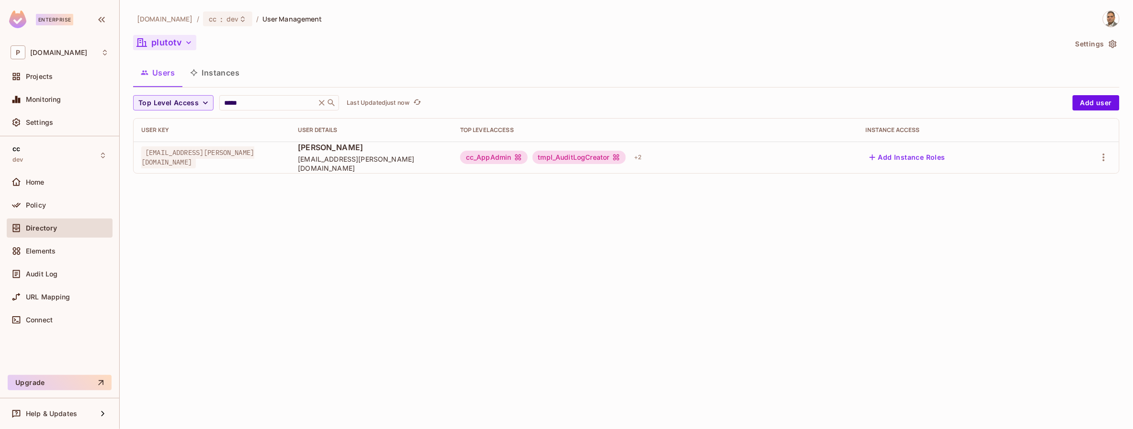
click at [161, 45] on button "plutotv" at bounding box center [164, 42] width 63 height 15
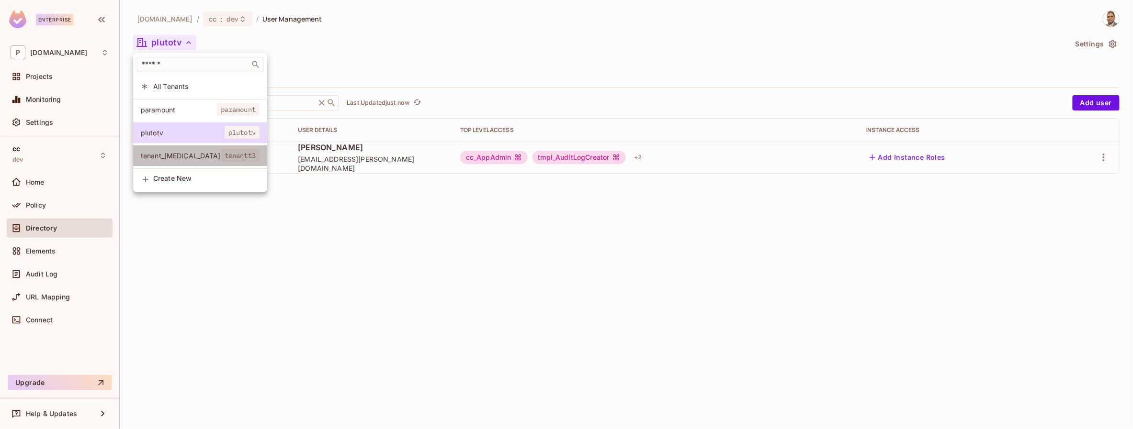
click at [164, 155] on span "tenant_[MEDICAL_DATA]" at bounding box center [181, 155] width 80 height 9
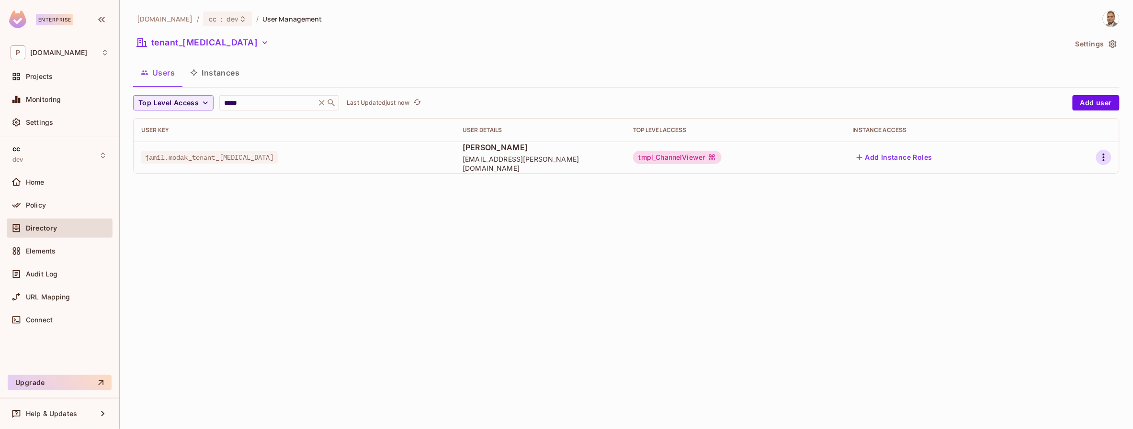
click at [1101, 160] on icon "button" at bounding box center [1103, 157] width 11 height 11
click at [1053, 223] on div "Delete User" at bounding box center [1066, 222] width 38 height 10
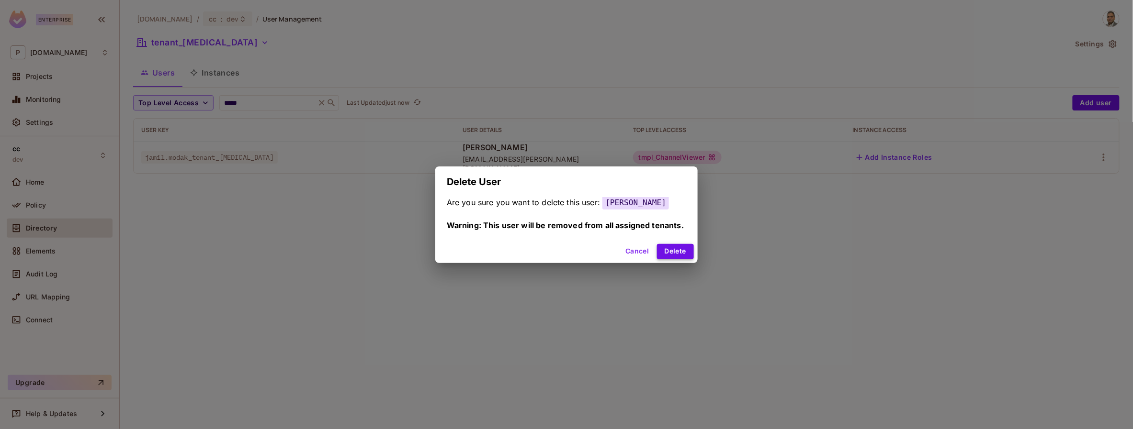
click at [674, 249] on button "Delete" at bounding box center [675, 251] width 37 height 15
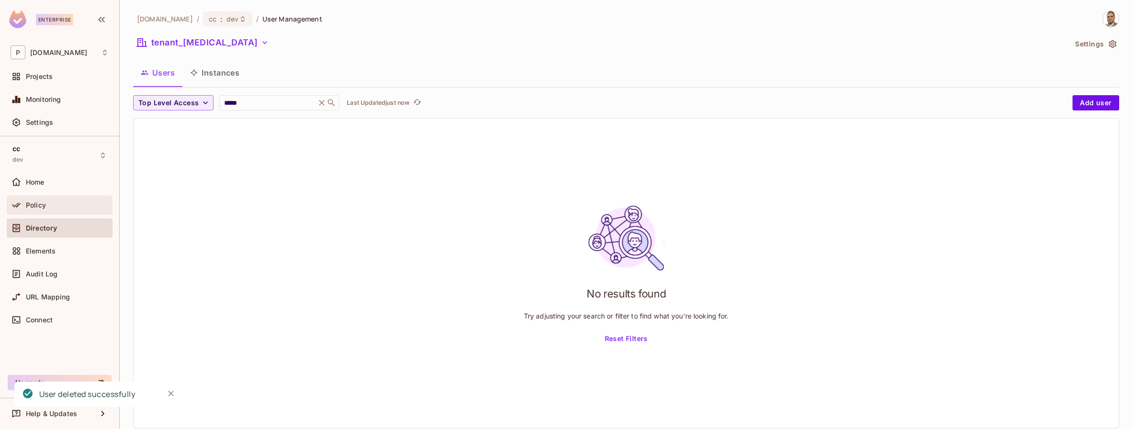
click at [36, 205] on span "Policy" at bounding box center [36, 206] width 20 height 8
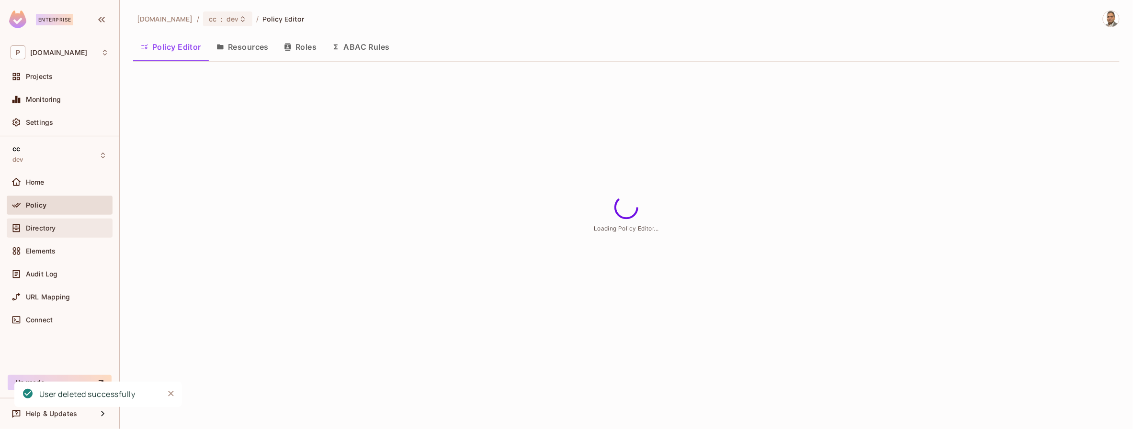
click at [44, 228] on span "Directory" at bounding box center [41, 229] width 30 height 8
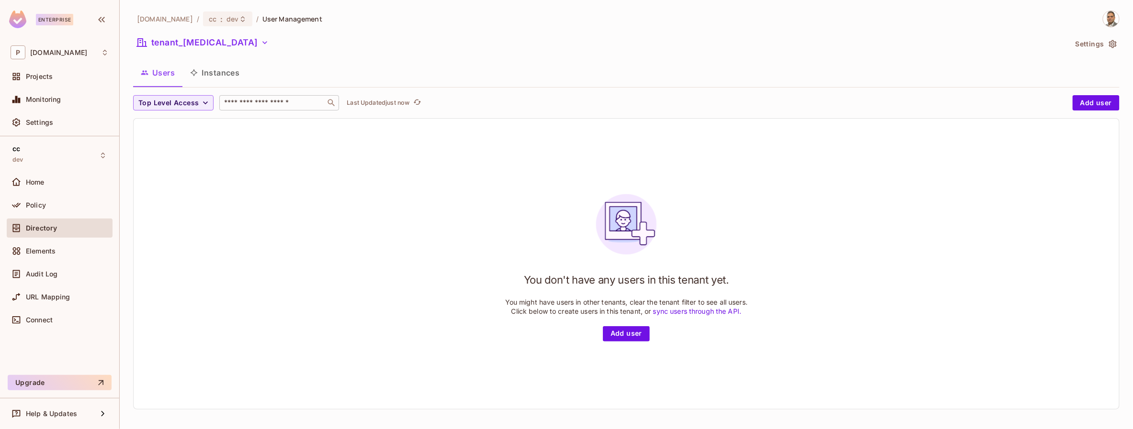
click at [239, 105] on input "text" at bounding box center [272, 103] width 101 height 10
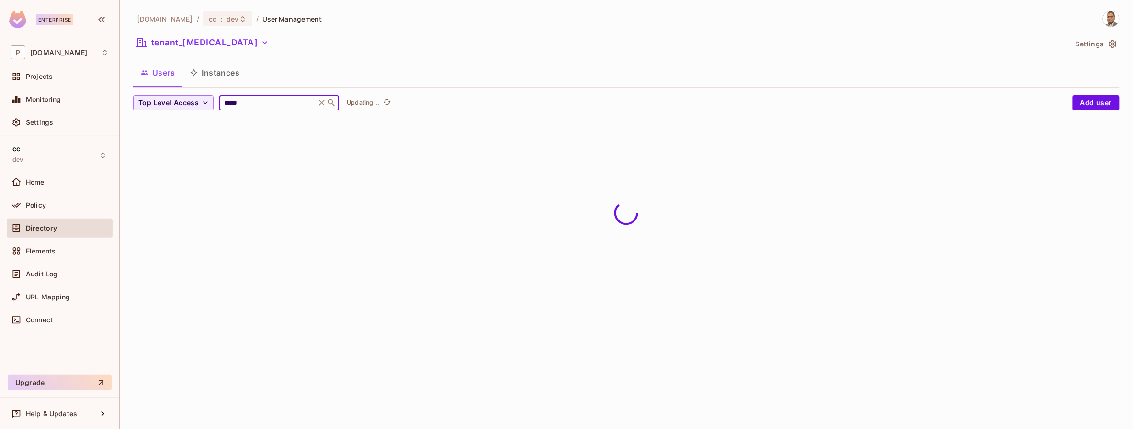
type input "*****"
click at [244, 139] on div "pluto.tv / cc : dev / User Management tenant_t3 Settings Users Instances Top Le…" at bounding box center [626, 214] width 1013 height 429
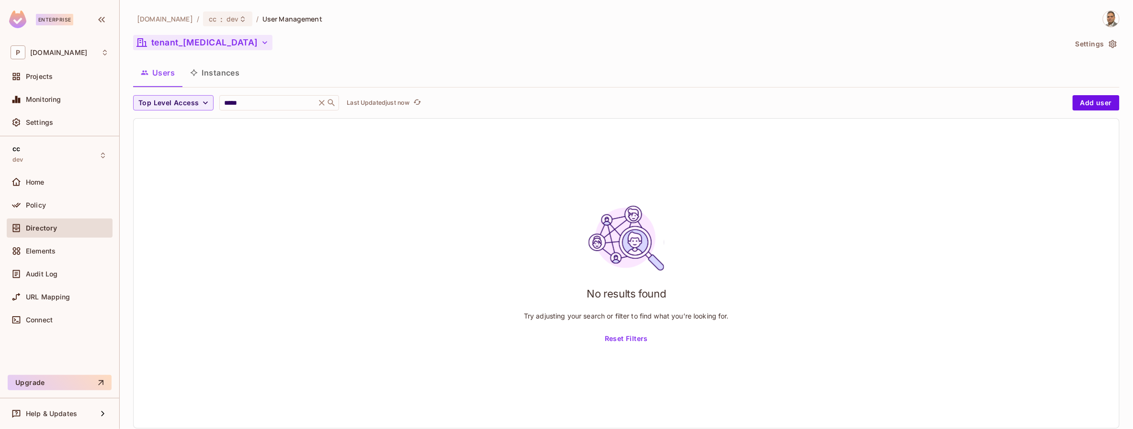
click at [169, 46] on button "tenant_[MEDICAL_DATA]" at bounding box center [202, 42] width 139 height 15
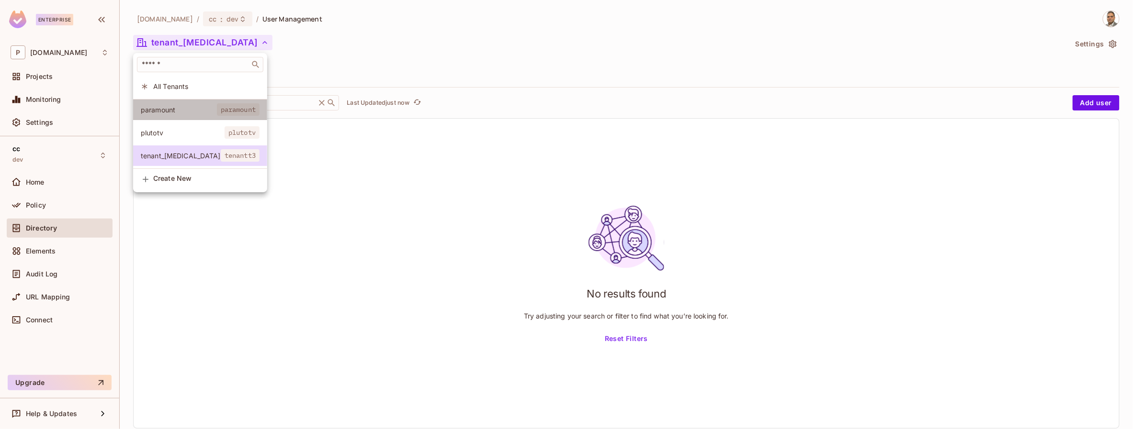
click at [169, 110] on span "paramount" at bounding box center [179, 109] width 76 height 9
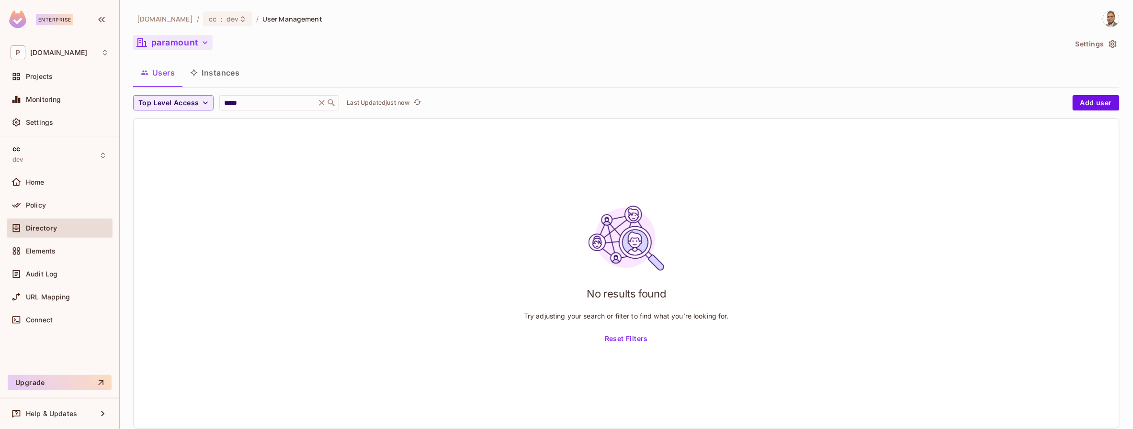
click at [169, 46] on button "paramount" at bounding box center [172, 42] width 79 height 15
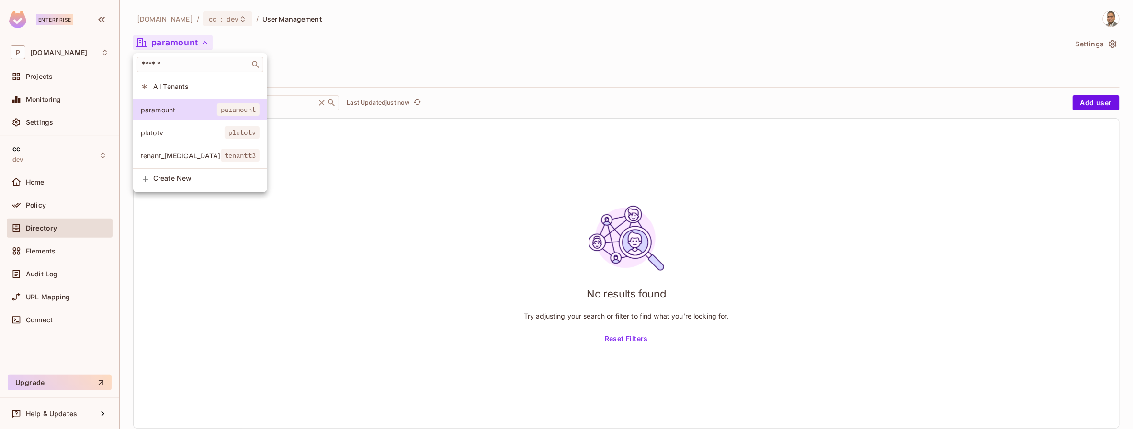
click at [160, 130] on span "plutotv" at bounding box center [183, 132] width 84 height 9
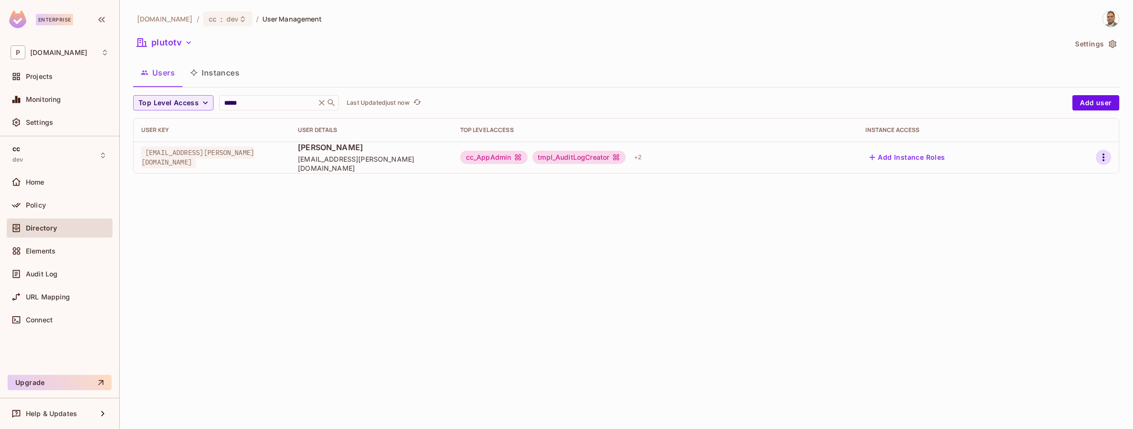
click at [1099, 159] on icon "button" at bounding box center [1103, 157] width 11 height 11
click at [1059, 177] on span "Edit" at bounding box center [1053, 179] width 19 height 15
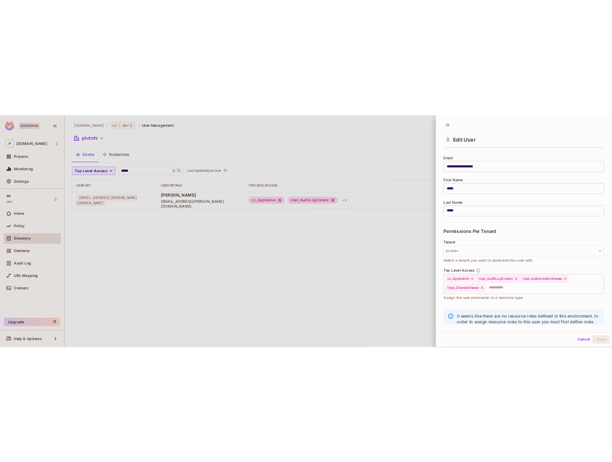
scroll to position [71, 0]
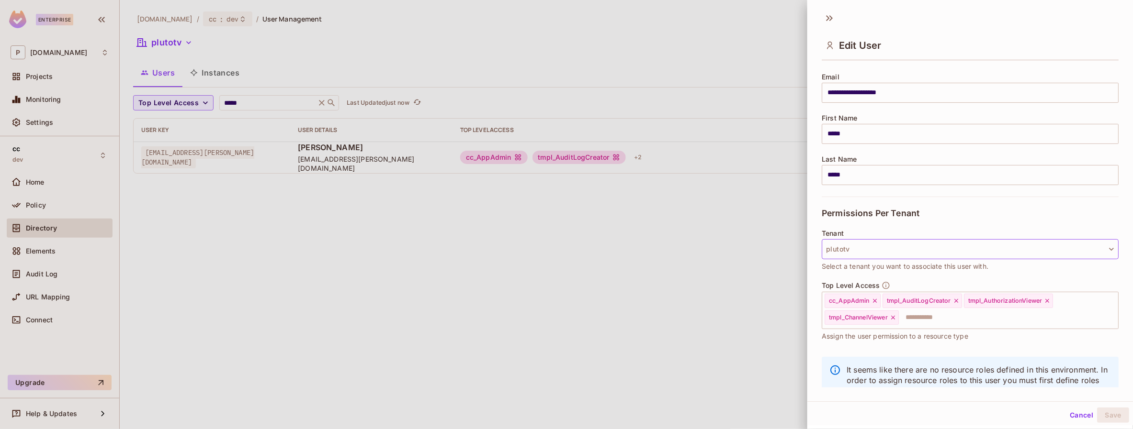
click at [903, 251] on button "plutotv" at bounding box center [970, 249] width 297 height 20
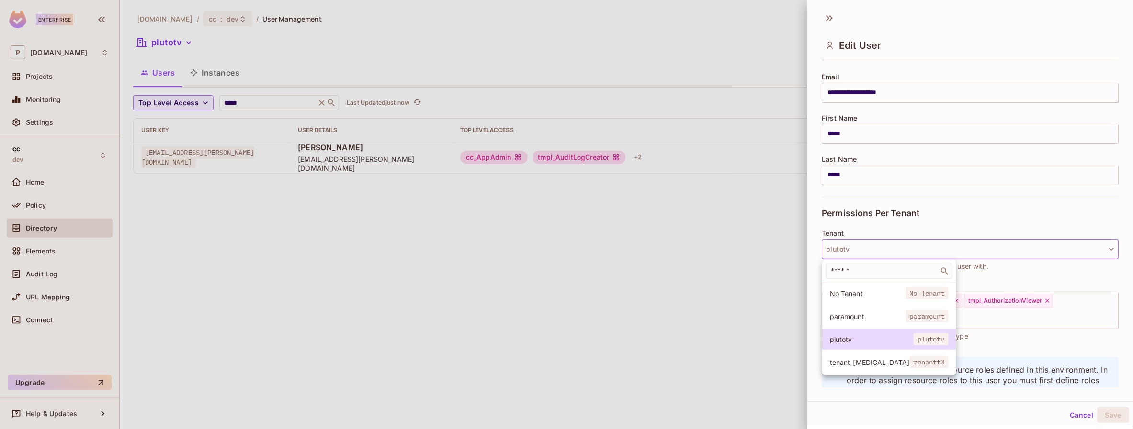
click at [817, 301] on div at bounding box center [566, 214] width 1133 height 429
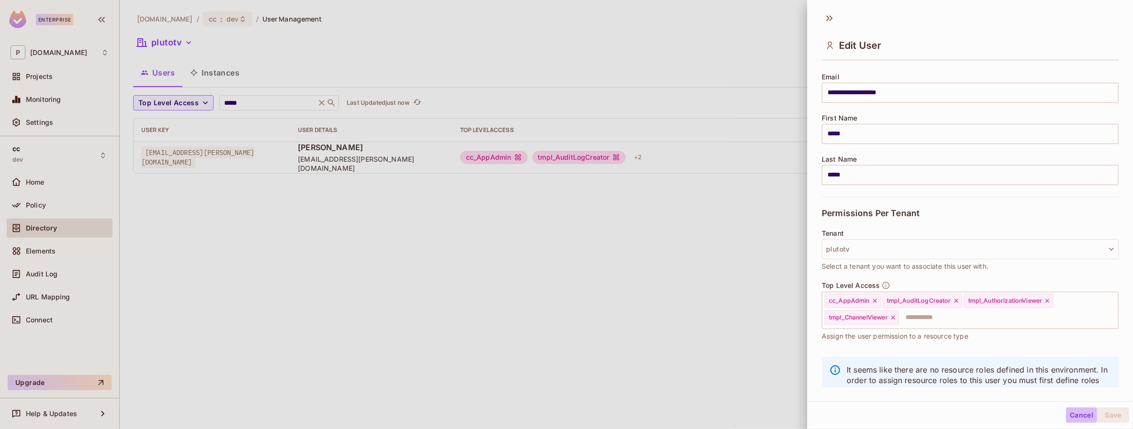
click at [1073, 414] on button "Cancel" at bounding box center [1081, 415] width 31 height 15
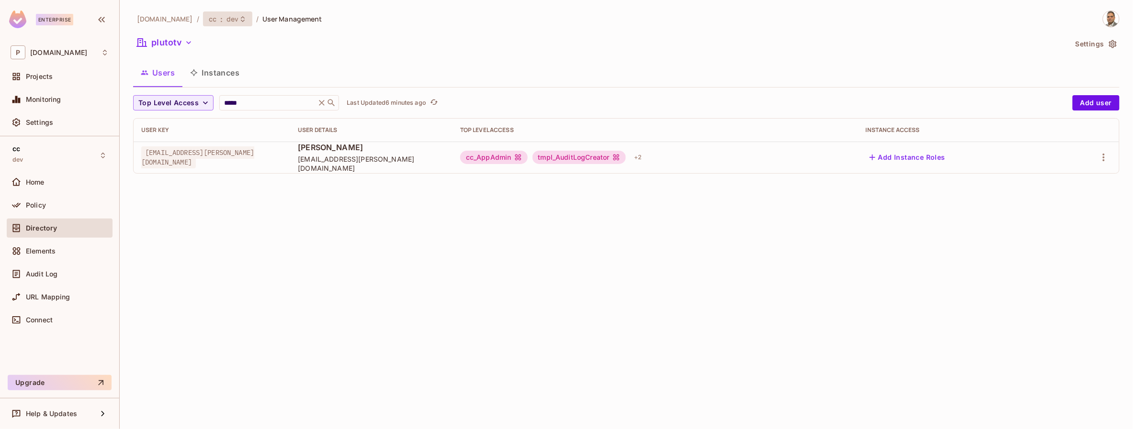
click at [209, 21] on div "cc : dev" at bounding box center [222, 18] width 26 height 9
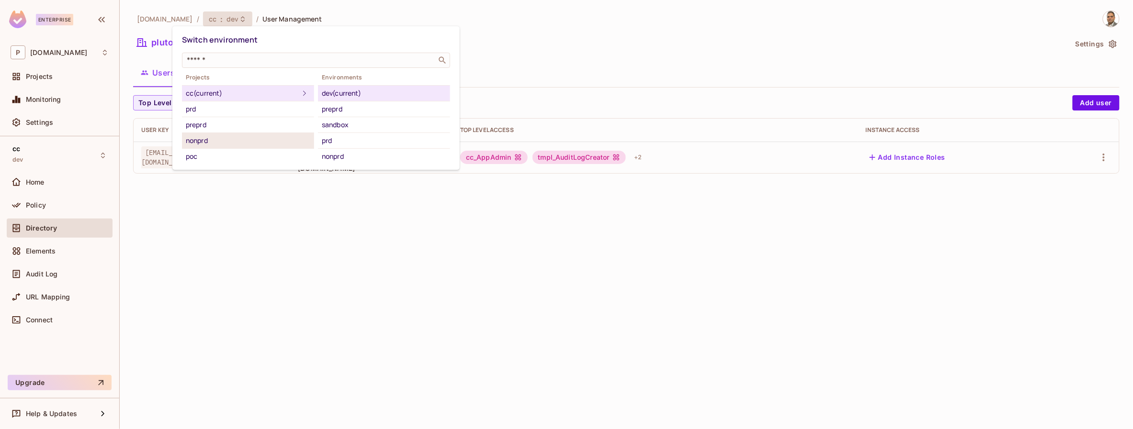
click at [218, 138] on div "nonprd" at bounding box center [248, 140] width 124 height 11
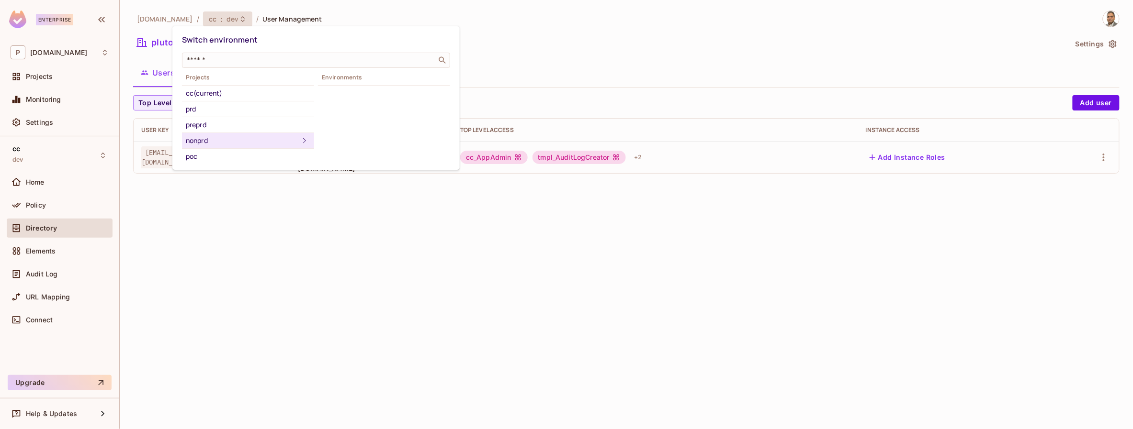
click at [227, 139] on div "nonprd" at bounding box center [242, 140] width 113 height 11
click at [271, 140] on div "nonprd" at bounding box center [242, 140] width 113 height 11
click at [250, 193] on div at bounding box center [566, 214] width 1133 height 429
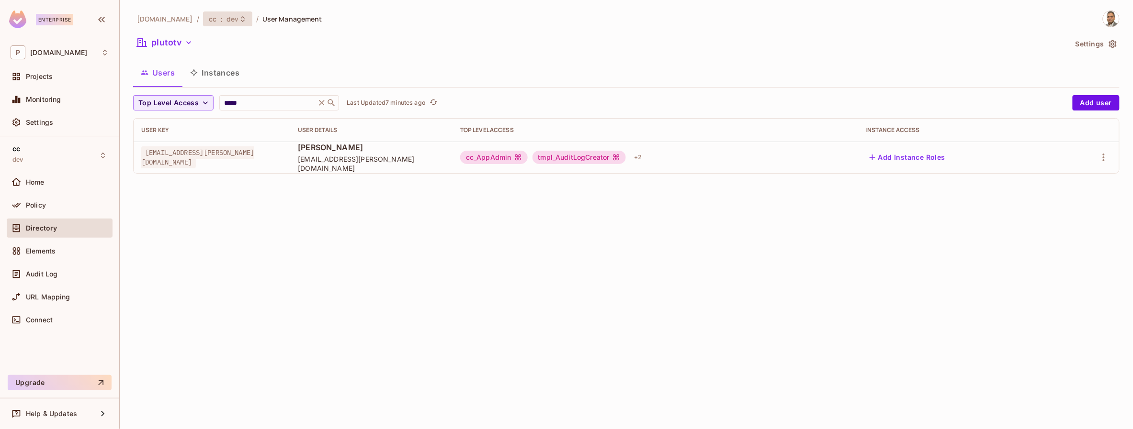
click at [209, 20] on div "cc : dev" at bounding box center [222, 18] width 26 height 9
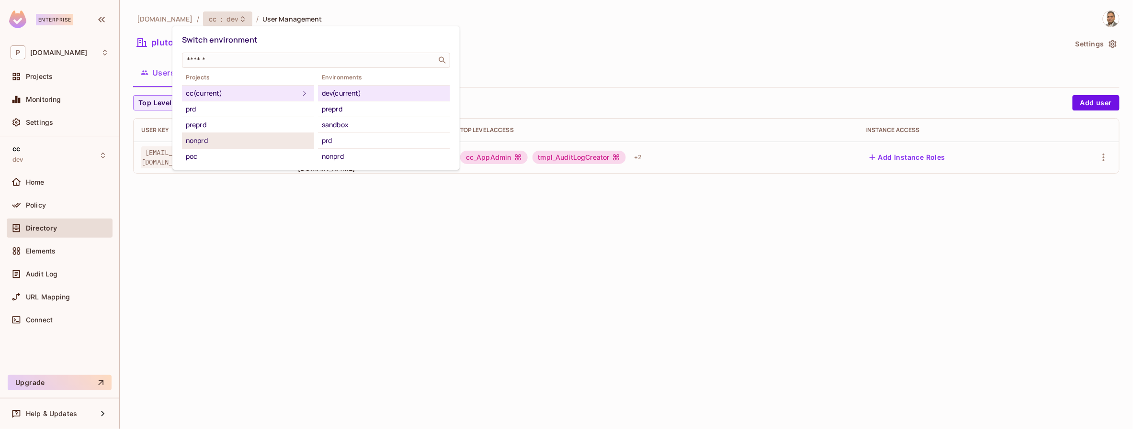
click at [282, 139] on div "nonprd" at bounding box center [248, 140] width 124 height 11
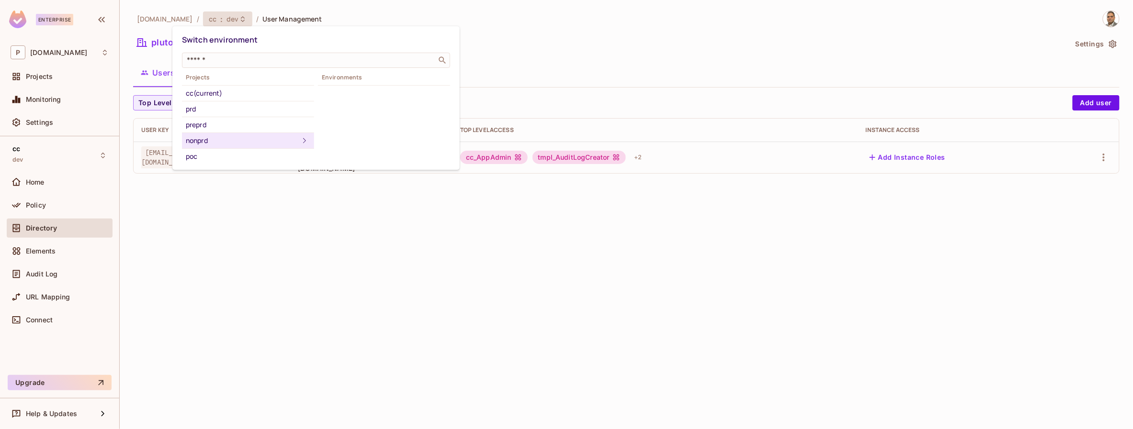
click at [305, 139] on icon at bounding box center [304, 140] width 11 height 11
click at [203, 125] on div "preprd" at bounding box center [248, 124] width 124 height 11
click at [271, 126] on div "preprd" at bounding box center [242, 124] width 113 height 11
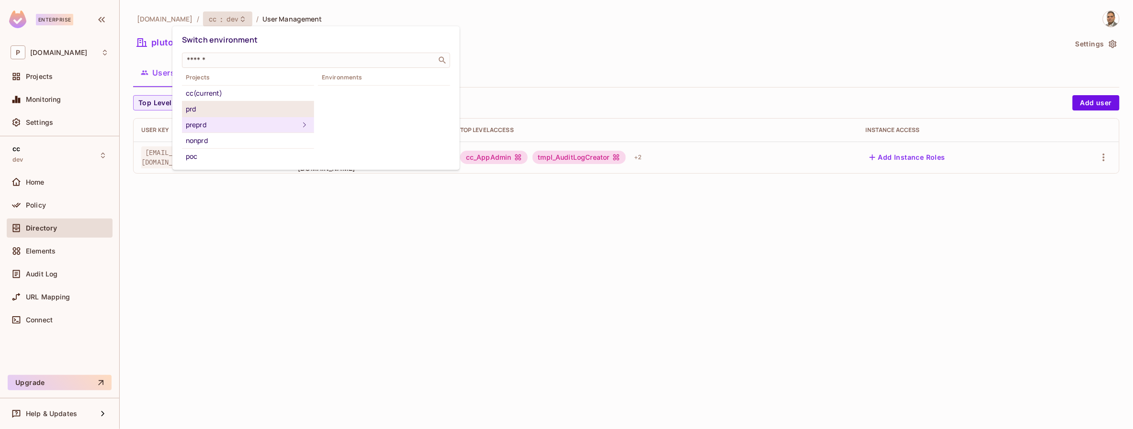
click at [235, 107] on div "prd" at bounding box center [248, 108] width 124 height 11
click at [349, 79] on span "Environments" at bounding box center [384, 78] width 132 height 8
drag, startPoint x: 343, startPoint y: 213, endPoint x: 292, endPoint y: 163, distance: 71.4
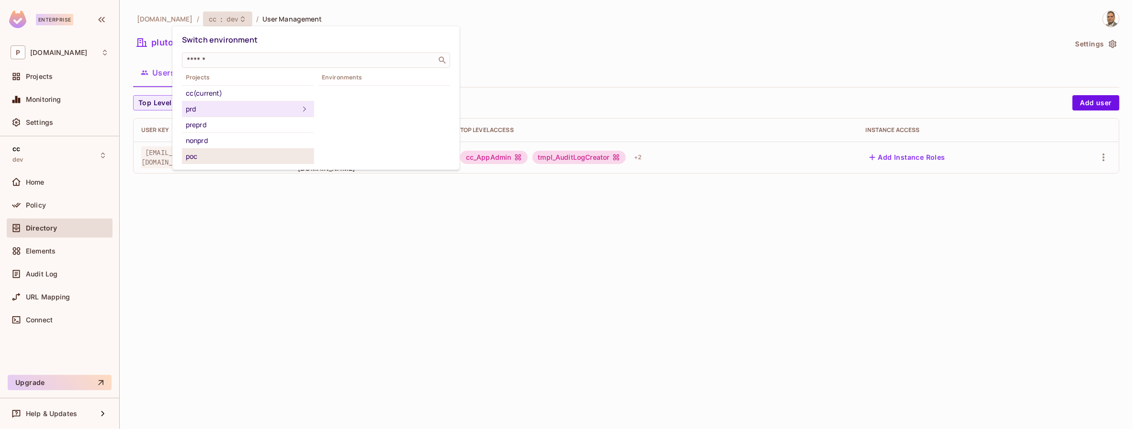
click at [343, 213] on div at bounding box center [566, 214] width 1133 height 429
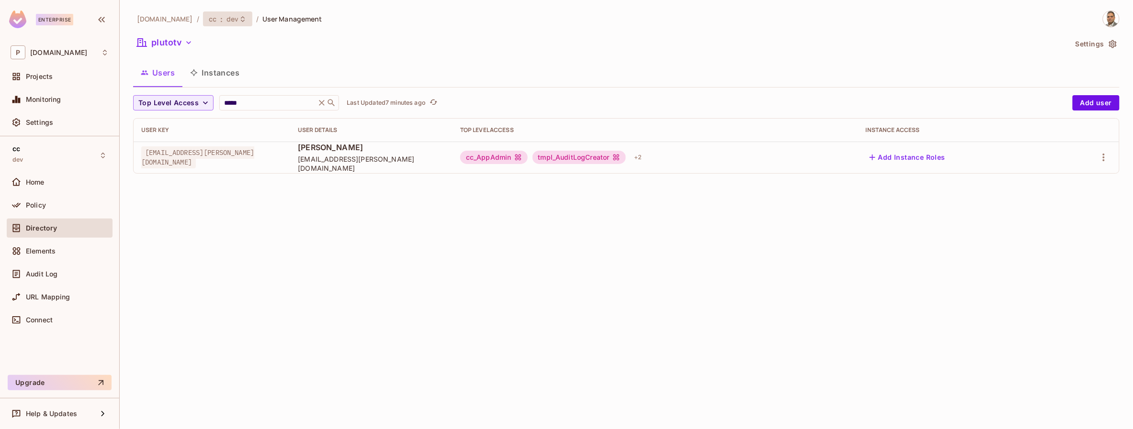
click at [220, 19] on span ":" at bounding box center [221, 19] width 3 height 8
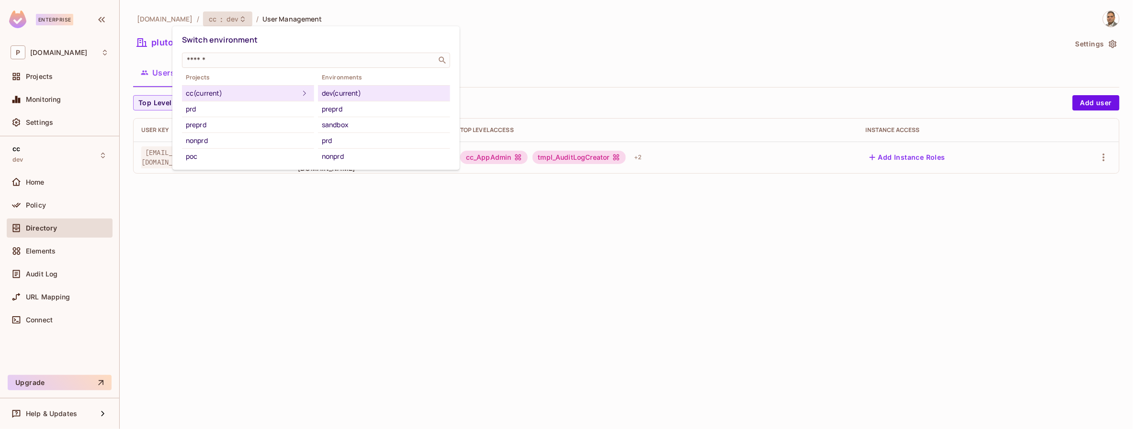
click at [332, 154] on div "nonprd" at bounding box center [384, 156] width 124 height 11
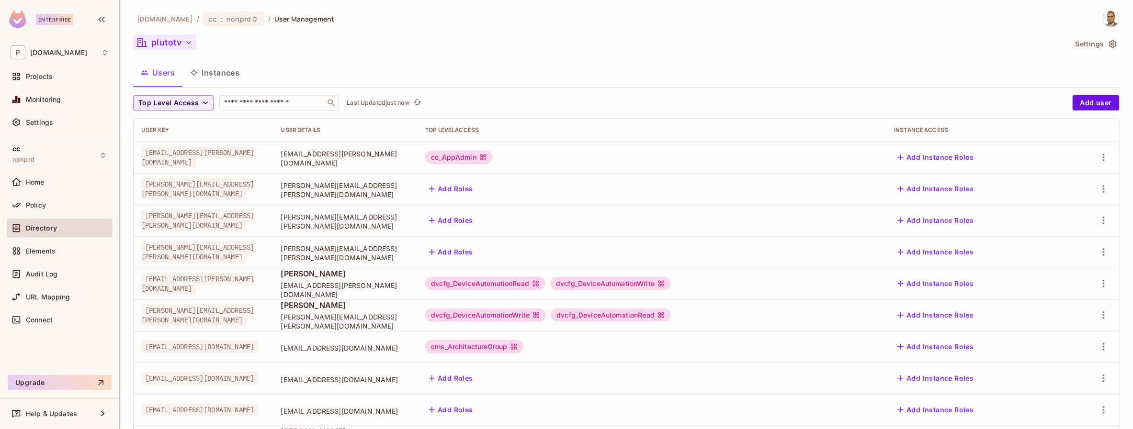
click at [192, 41] on icon "button" at bounding box center [189, 43] width 10 height 10
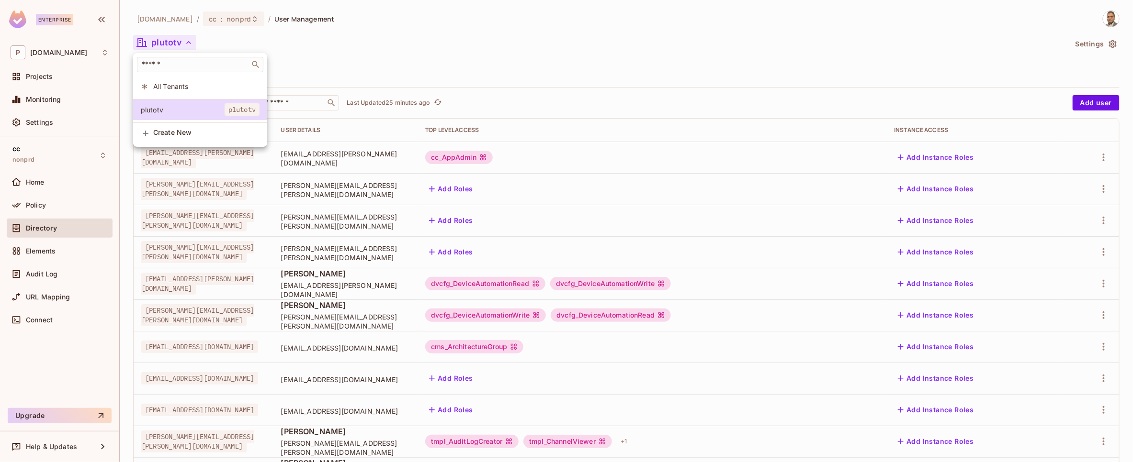
click at [875, 48] on div at bounding box center [566, 231] width 1133 height 462
